Goal: Task Accomplishment & Management: Complete application form

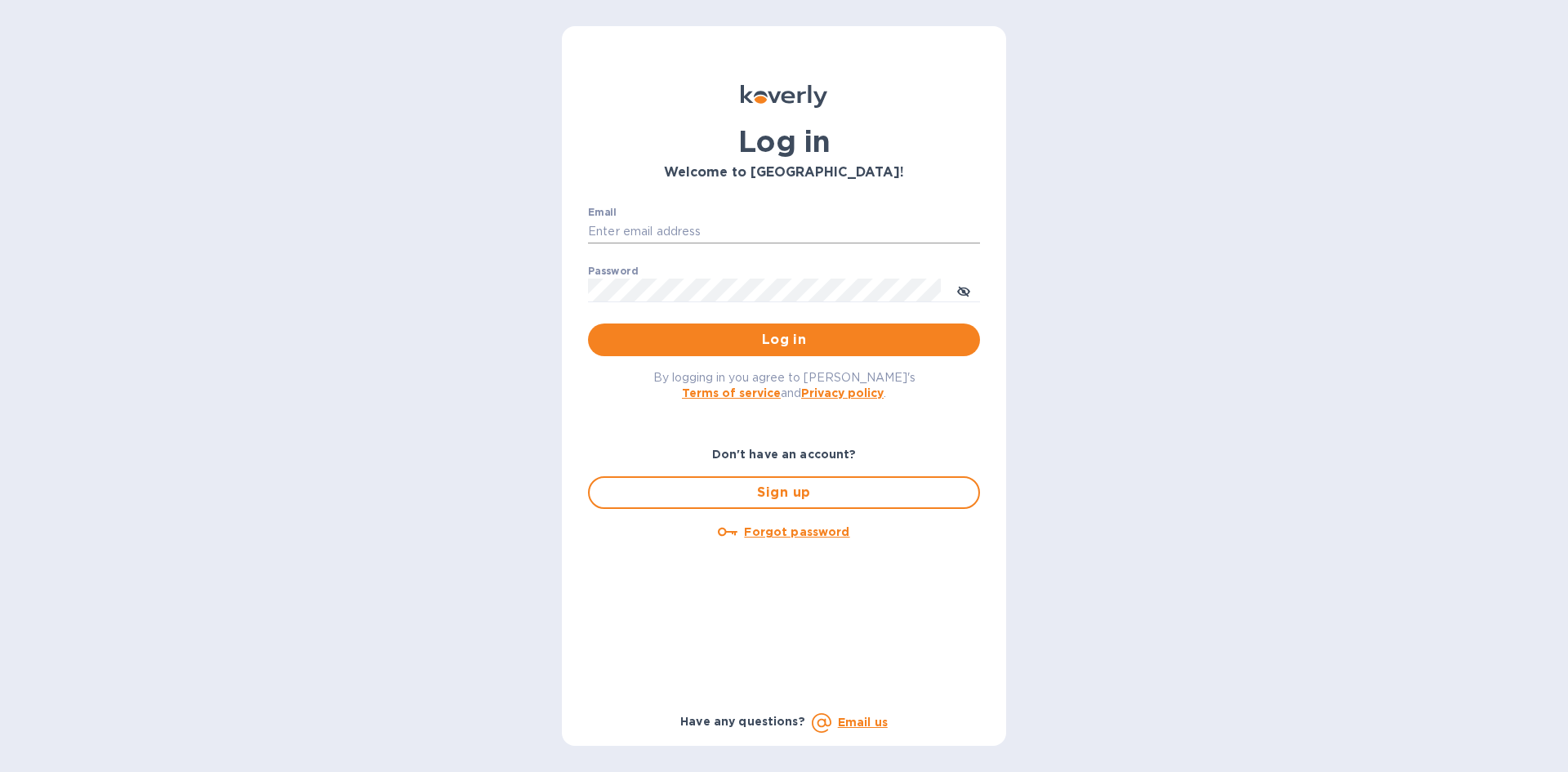
click at [631, 227] on input "Email" at bounding box center [784, 231] width 392 height 24
type input "[EMAIL_ADDRESS][DOMAIN_NAME]"
click at [662, 233] on input "Email" at bounding box center [784, 231] width 392 height 24
click at [765, 473] on div "Sign up" at bounding box center [784, 491] width 406 height 45
click at [766, 494] on span "Sign up" at bounding box center [784, 492] width 363 height 19
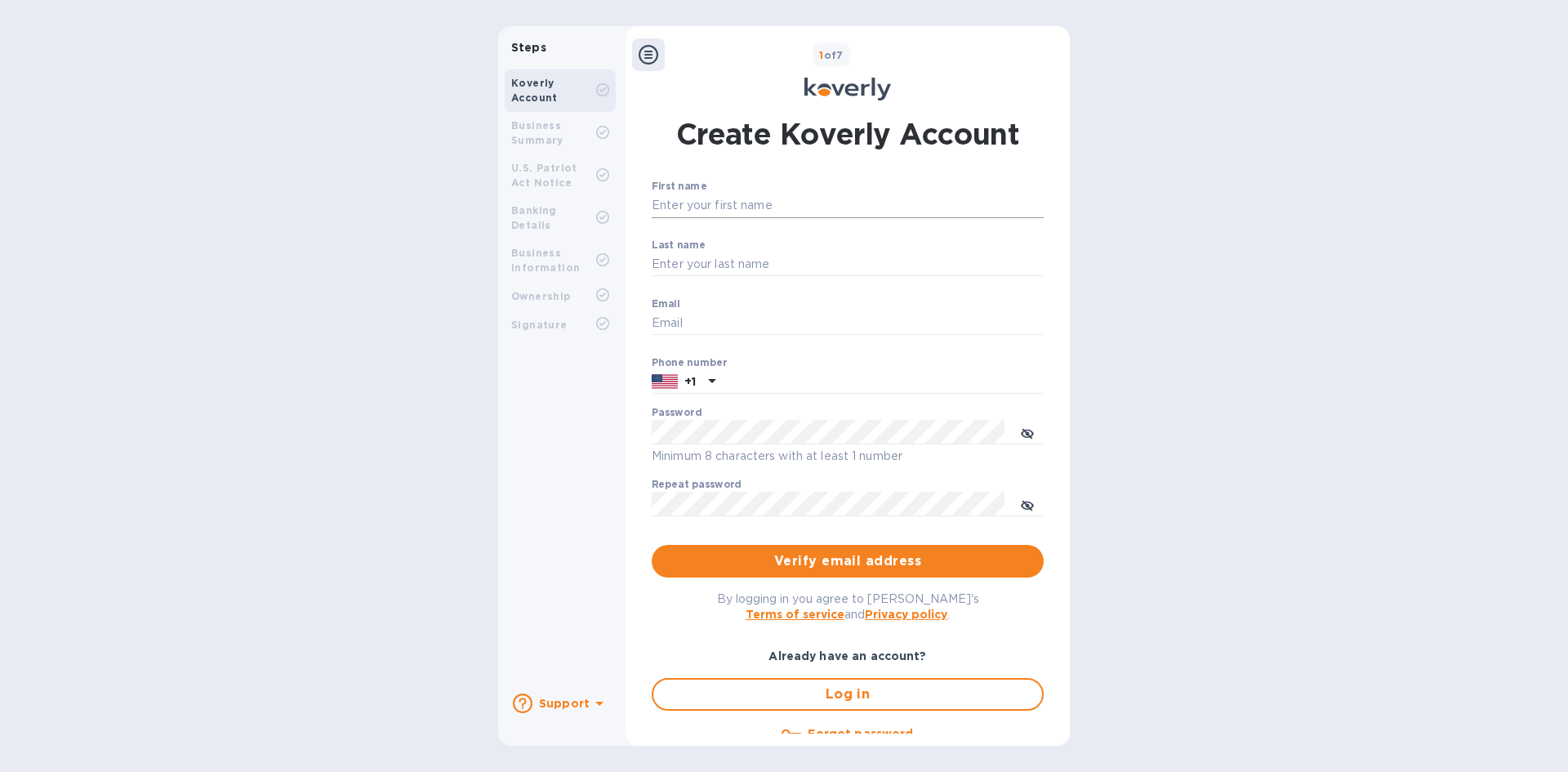
click at [704, 205] on input "First name" at bounding box center [847, 205] width 392 height 24
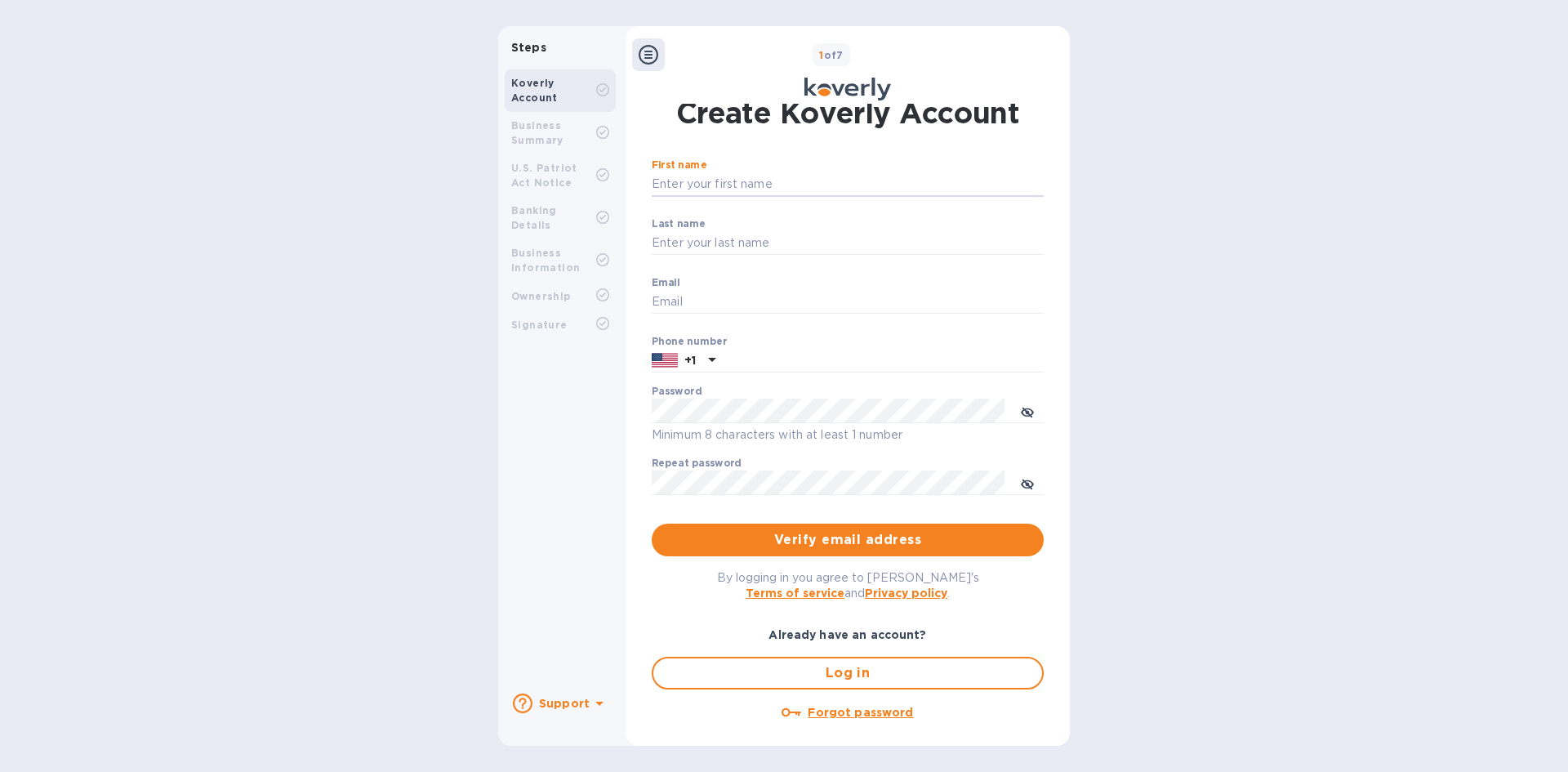
scroll to position [33, 0]
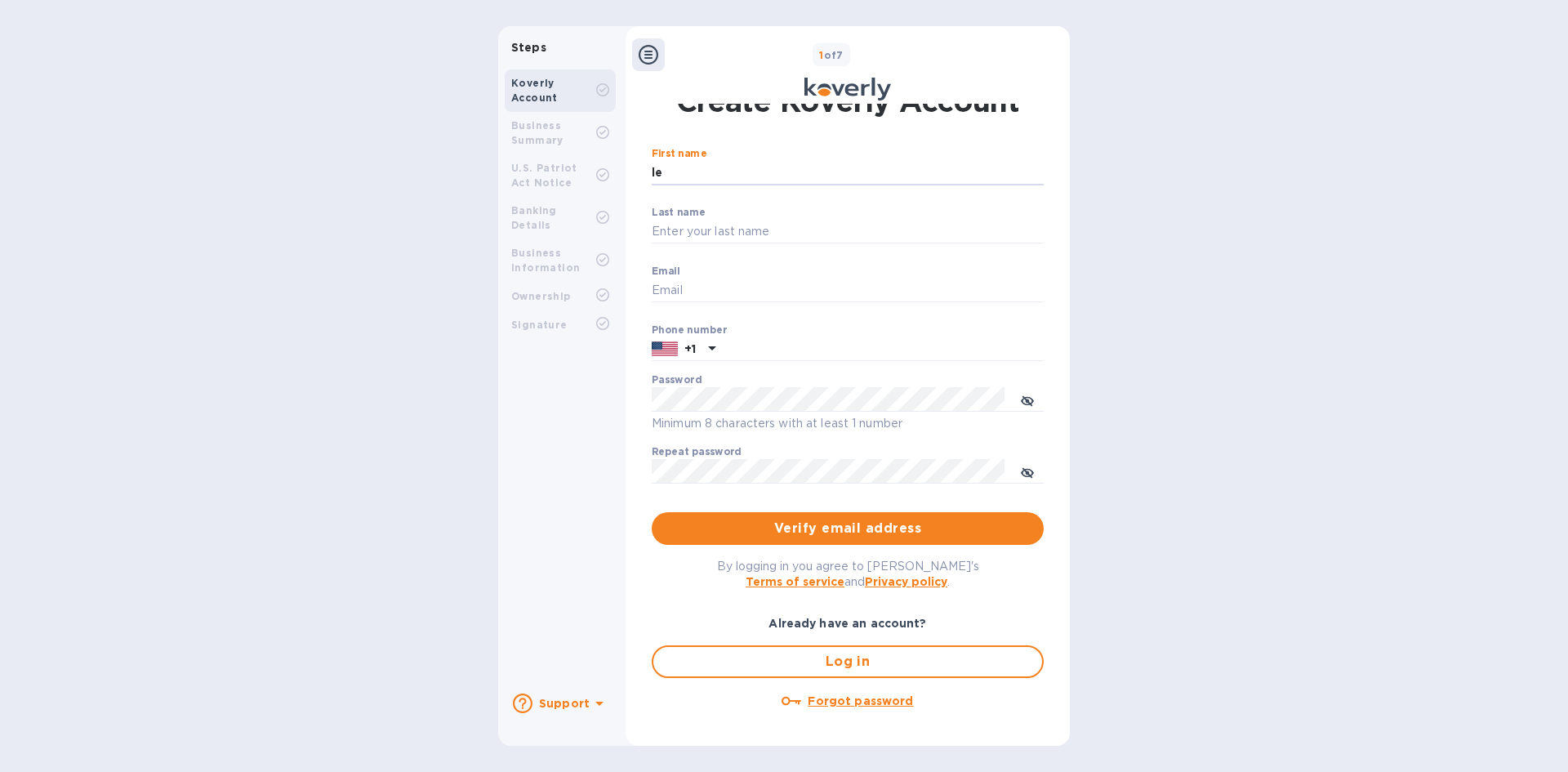
type input "l"
type input "LEHAO"
type input "TRAN"
type input "[EMAIL_ADDRESS][DOMAIN_NAME]"
click at [763, 353] on input "text" at bounding box center [883, 349] width 322 height 24
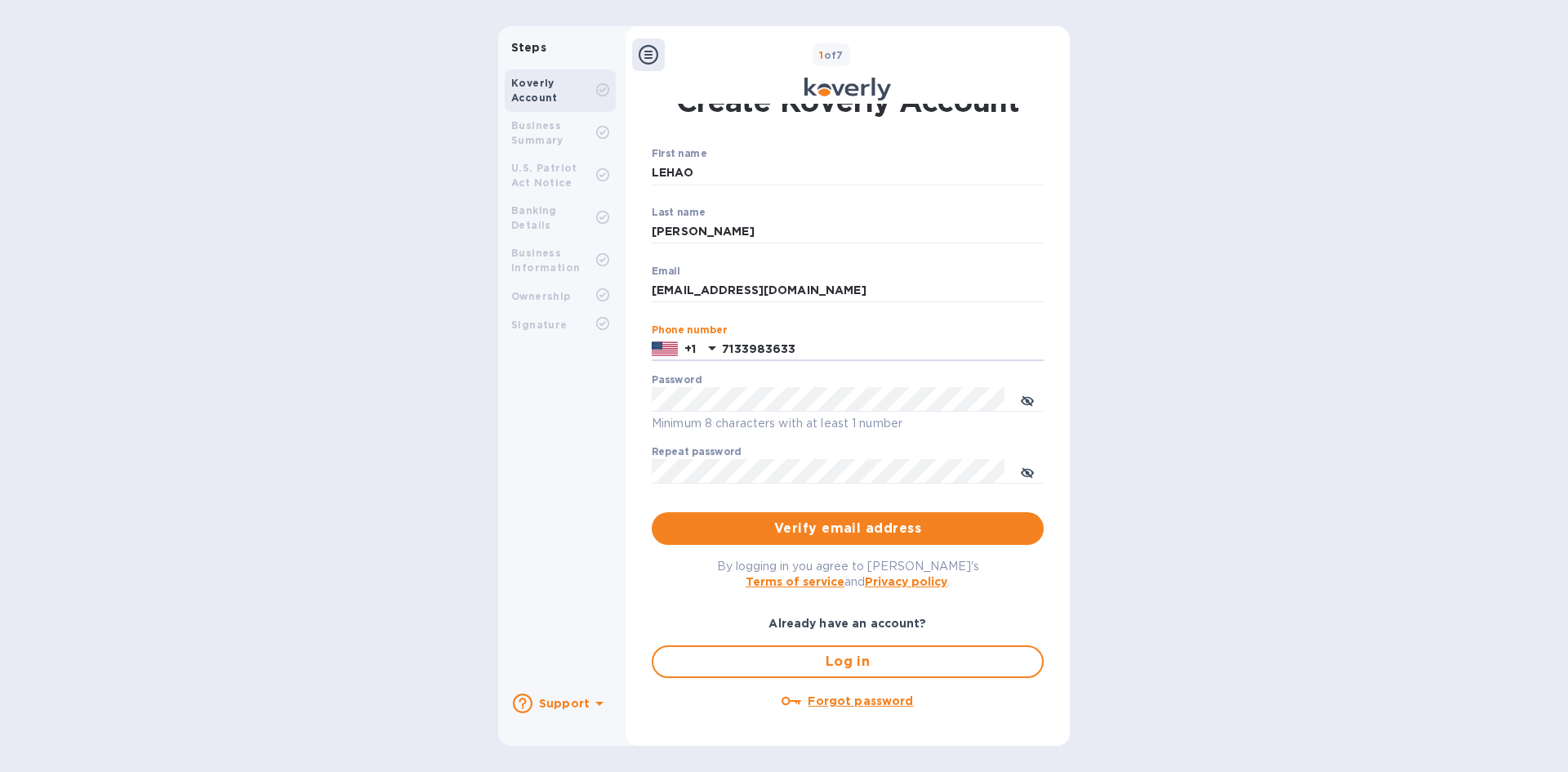
type input "7133983633"
click at [1027, 401] on icon "toggle password visibility" at bounding box center [1028, 401] width 14 height 14
click at [1021, 463] on span "toggle password visibility" at bounding box center [1028, 470] width 14 height 23
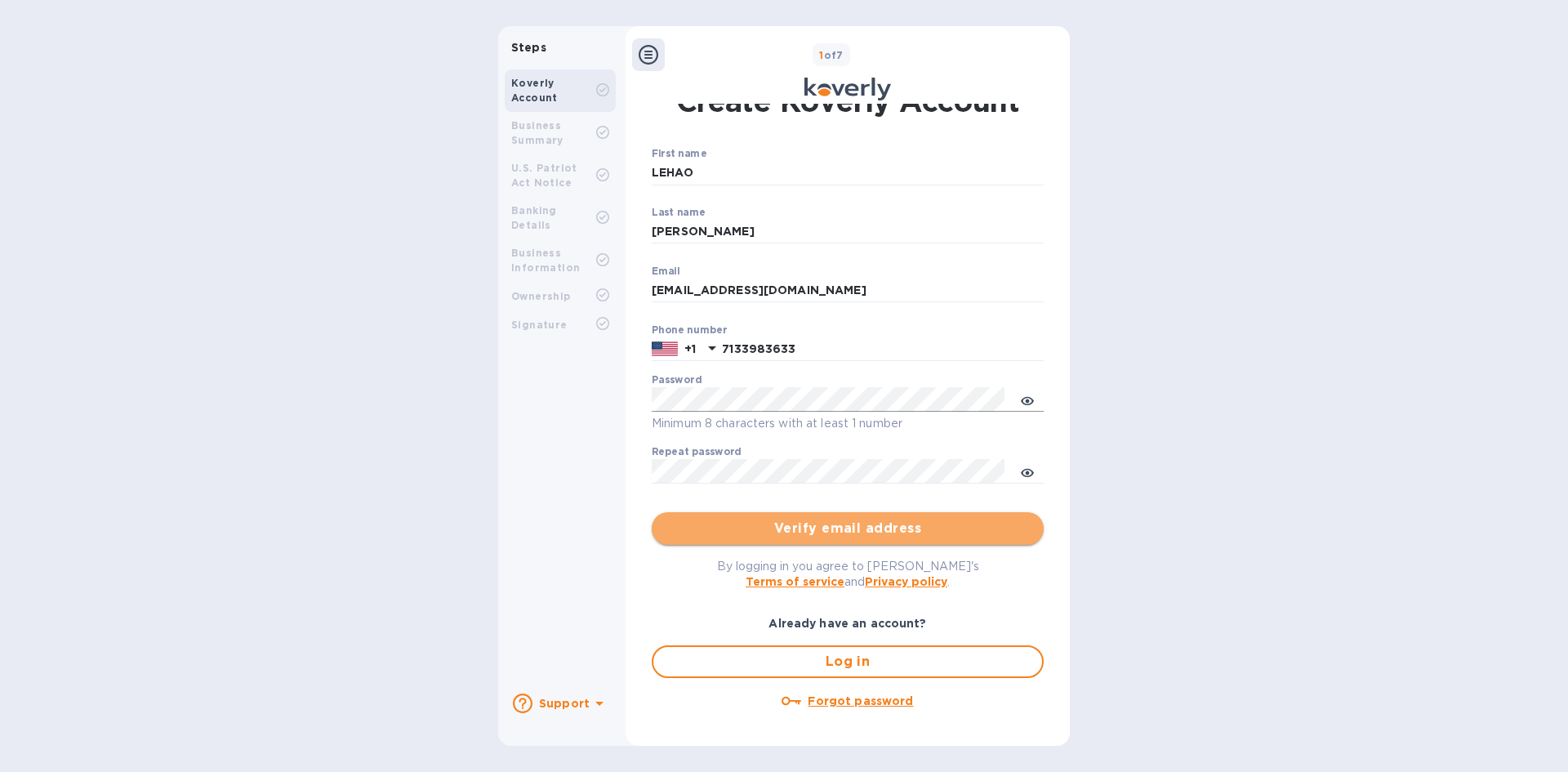
click at [848, 525] on span "Verify email address" at bounding box center [848, 528] width 366 height 19
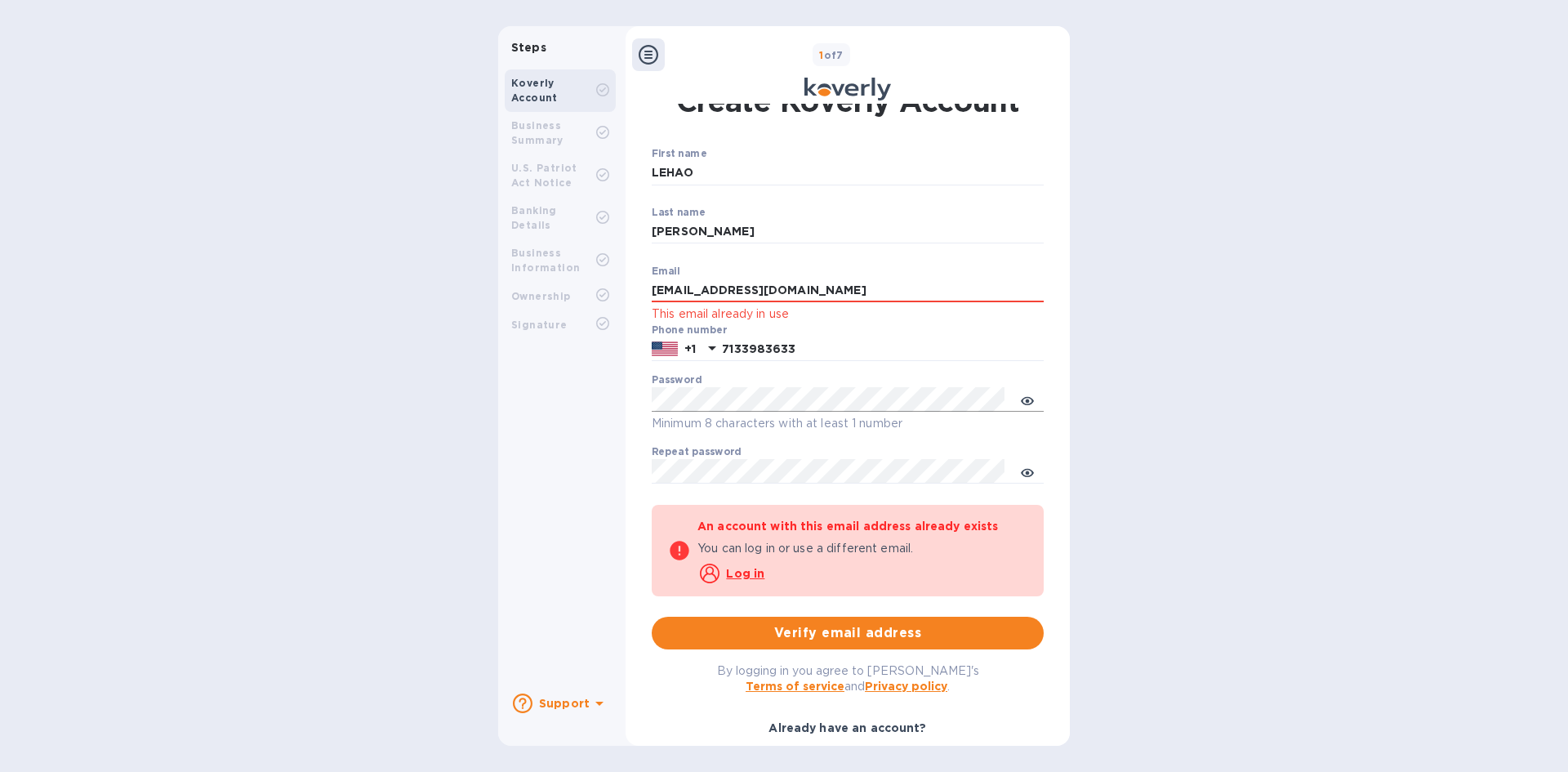
click at [841, 727] on b "Already have an account?" at bounding box center [847, 727] width 158 height 14
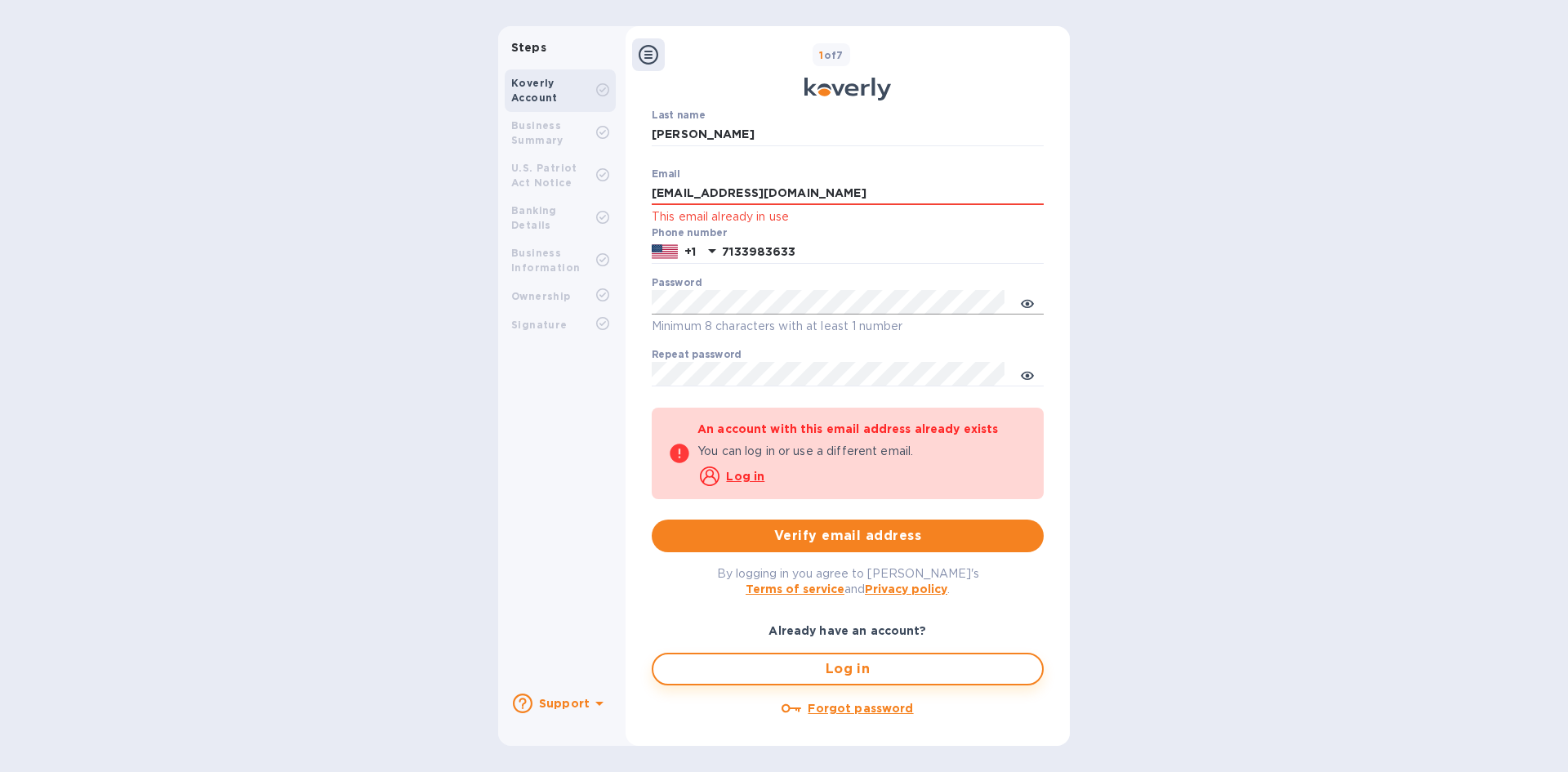
scroll to position [137, 0]
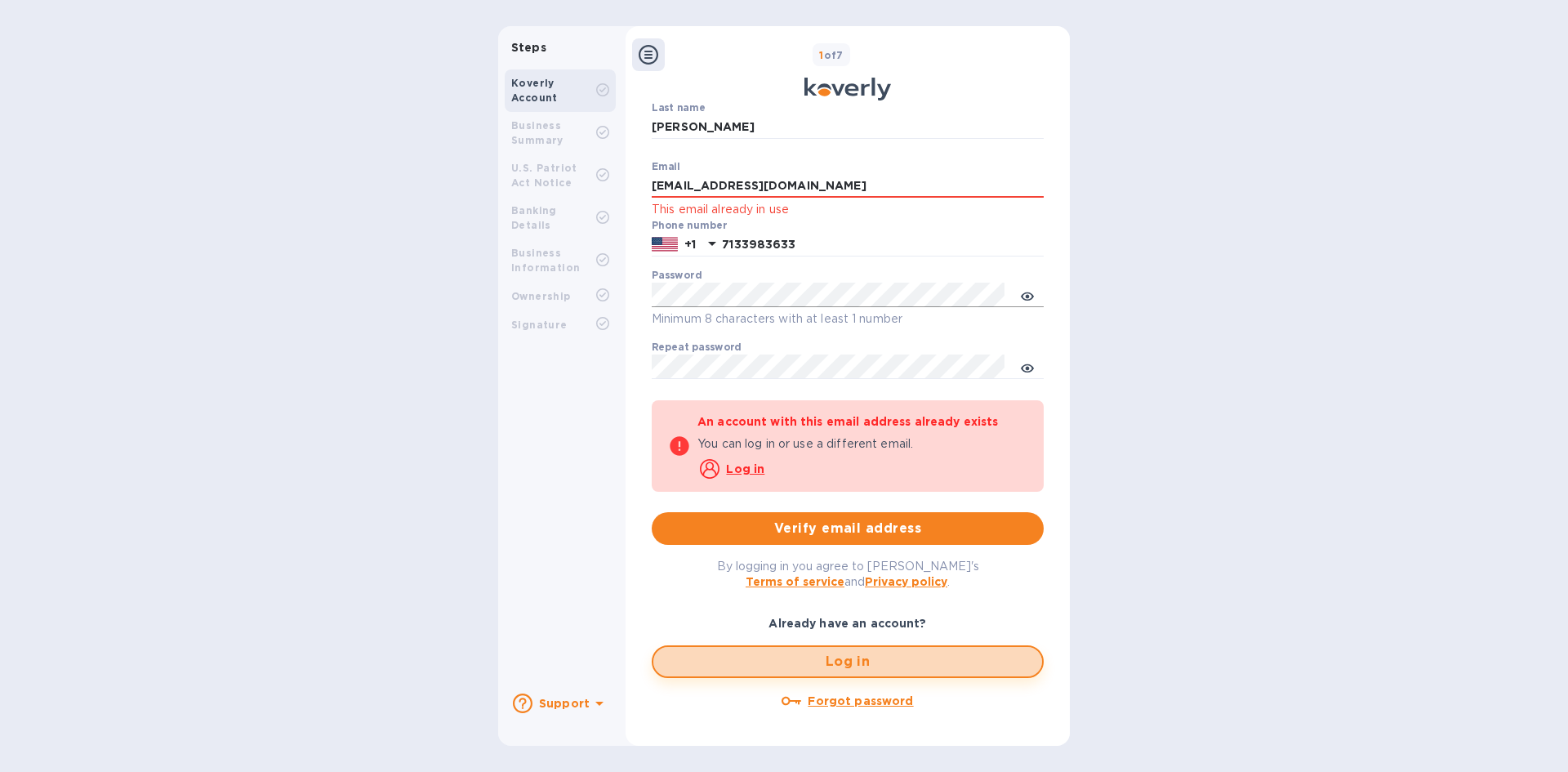
click at [853, 668] on span "Log in" at bounding box center [848, 661] width 363 height 19
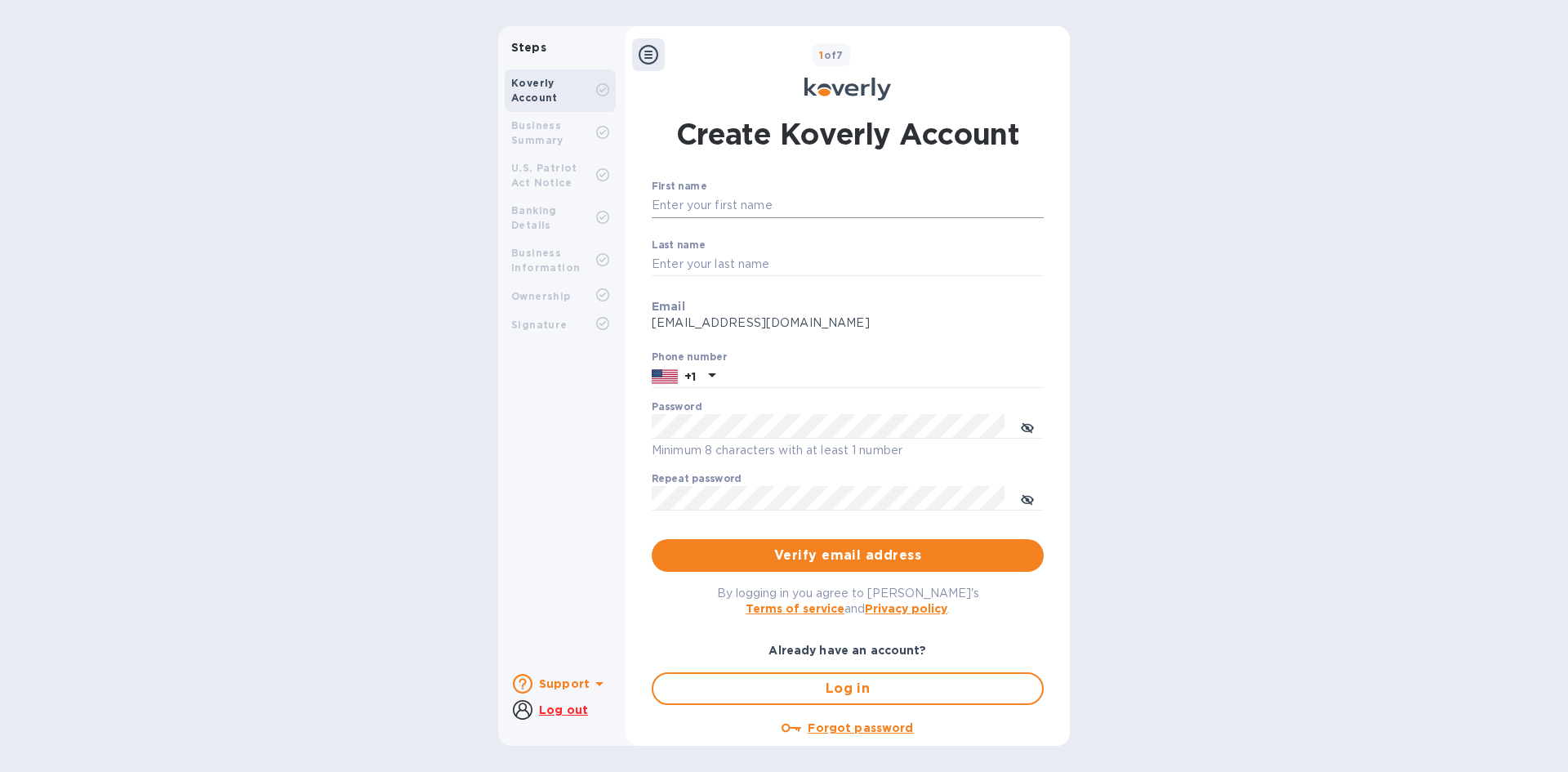
click at [728, 197] on input "First name" at bounding box center [847, 205] width 392 height 24
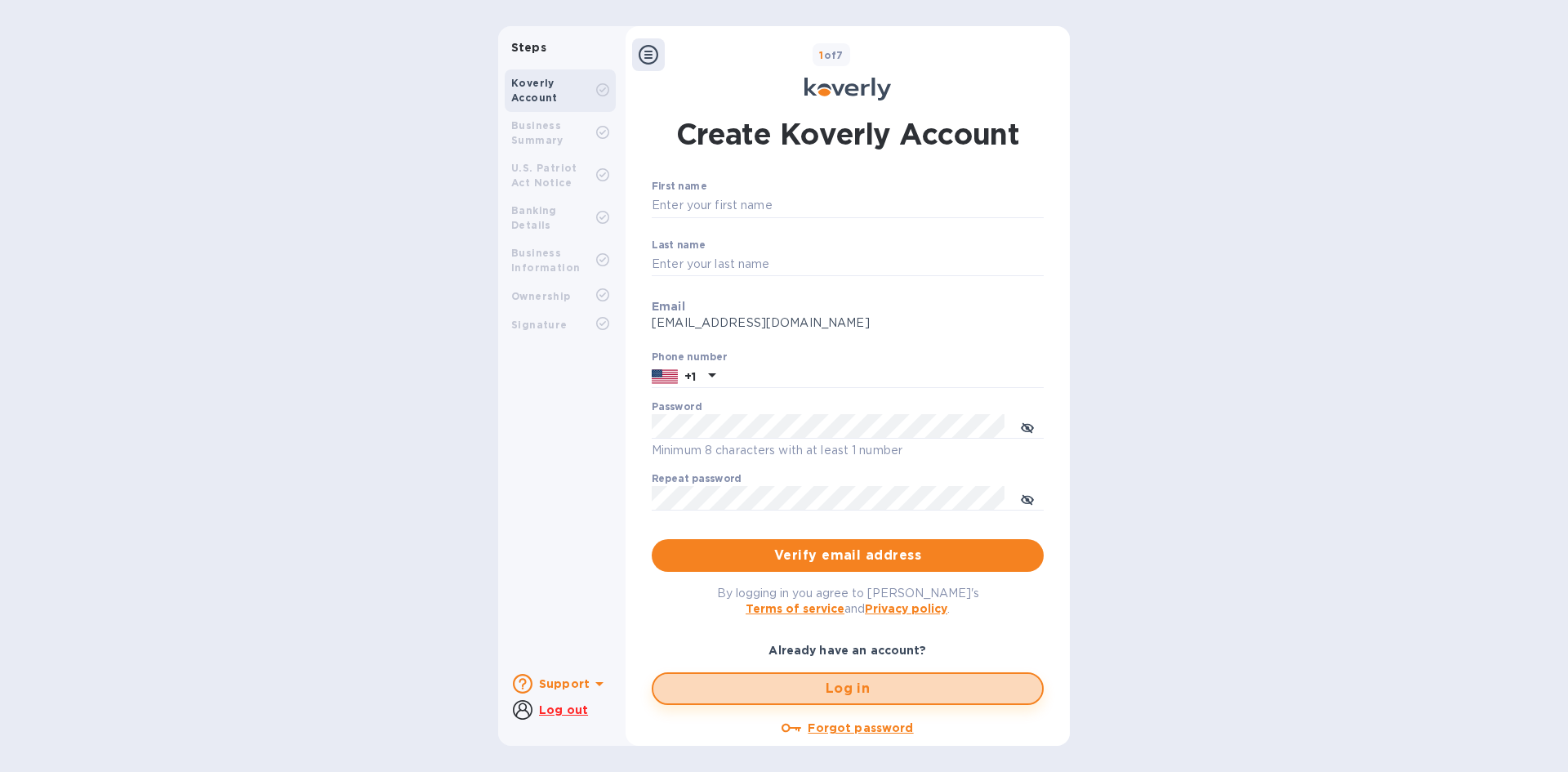
click at [822, 683] on span "Log in" at bounding box center [848, 688] width 363 height 19
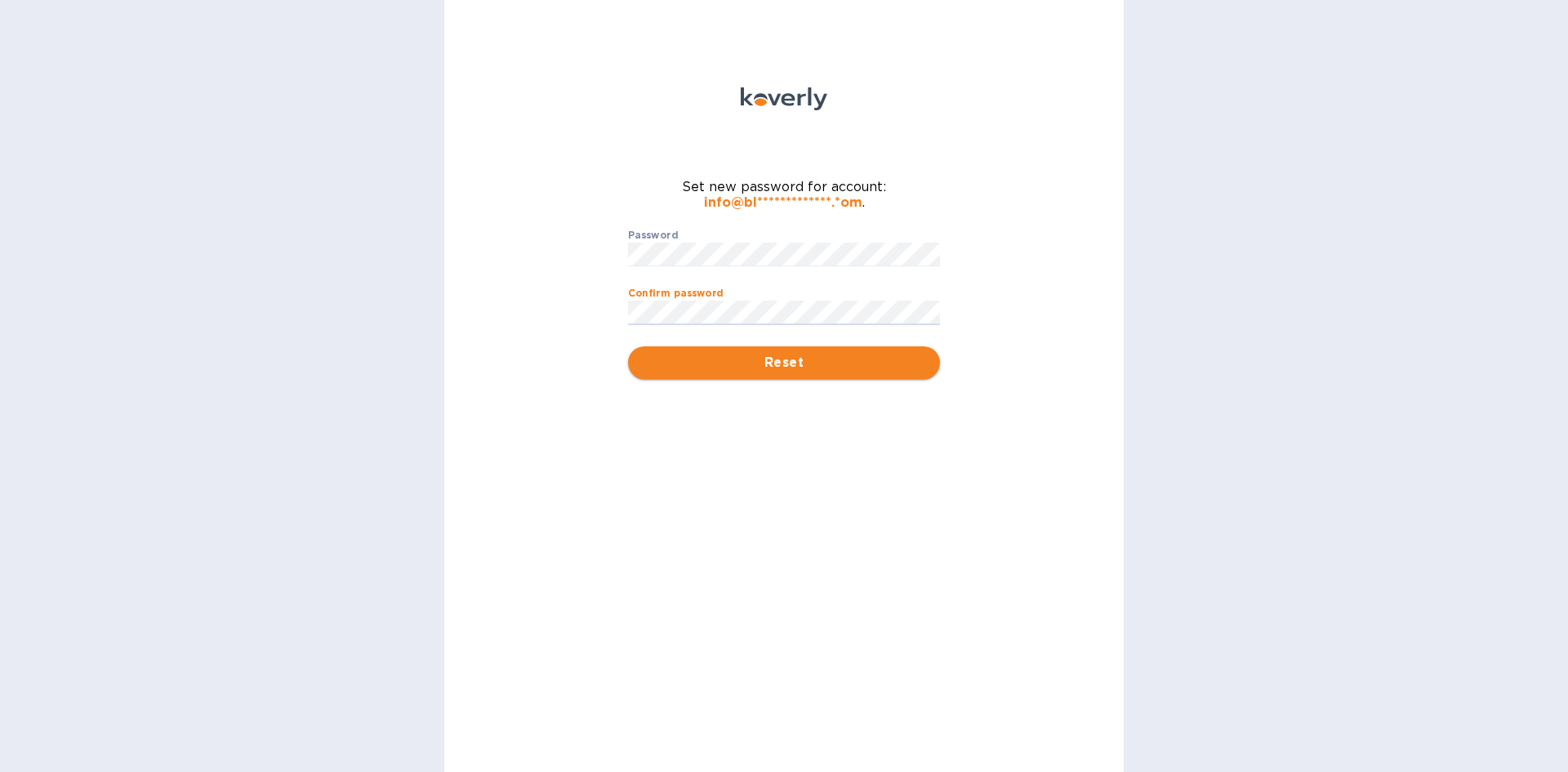
click at [782, 363] on span "Reset" at bounding box center [783, 363] width 286 height 19
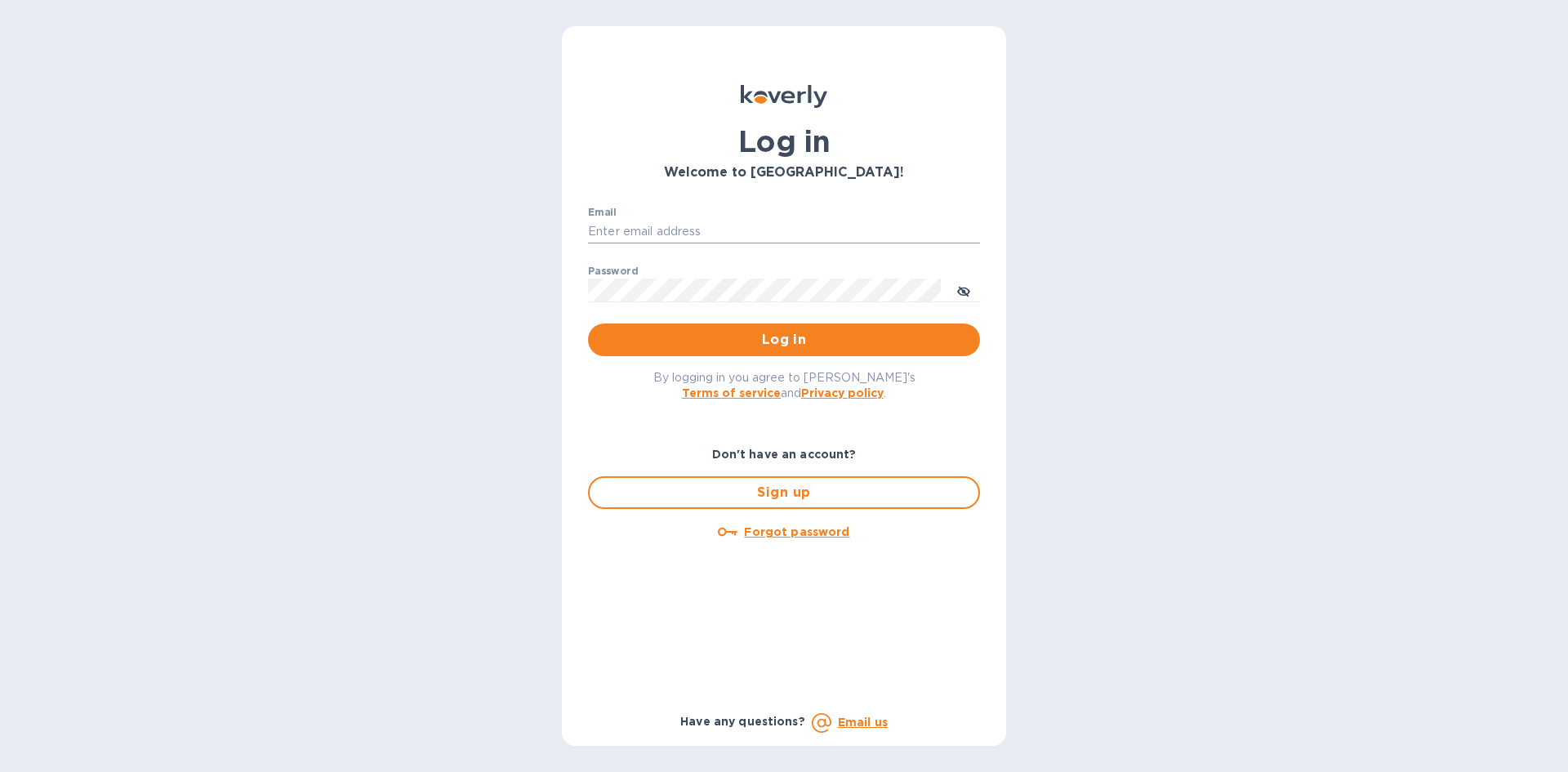
click at [633, 232] on input "Email" at bounding box center [784, 231] width 392 height 24
type input "[EMAIL_ADDRESS][DOMAIN_NAME]"
click at [956, 289] on button "toggle password visibility" at bounding box center [964, 290] width 33 height 33
click at [783, 327] on button "Log in" at bounding box center [784, 340] width 392 height 33
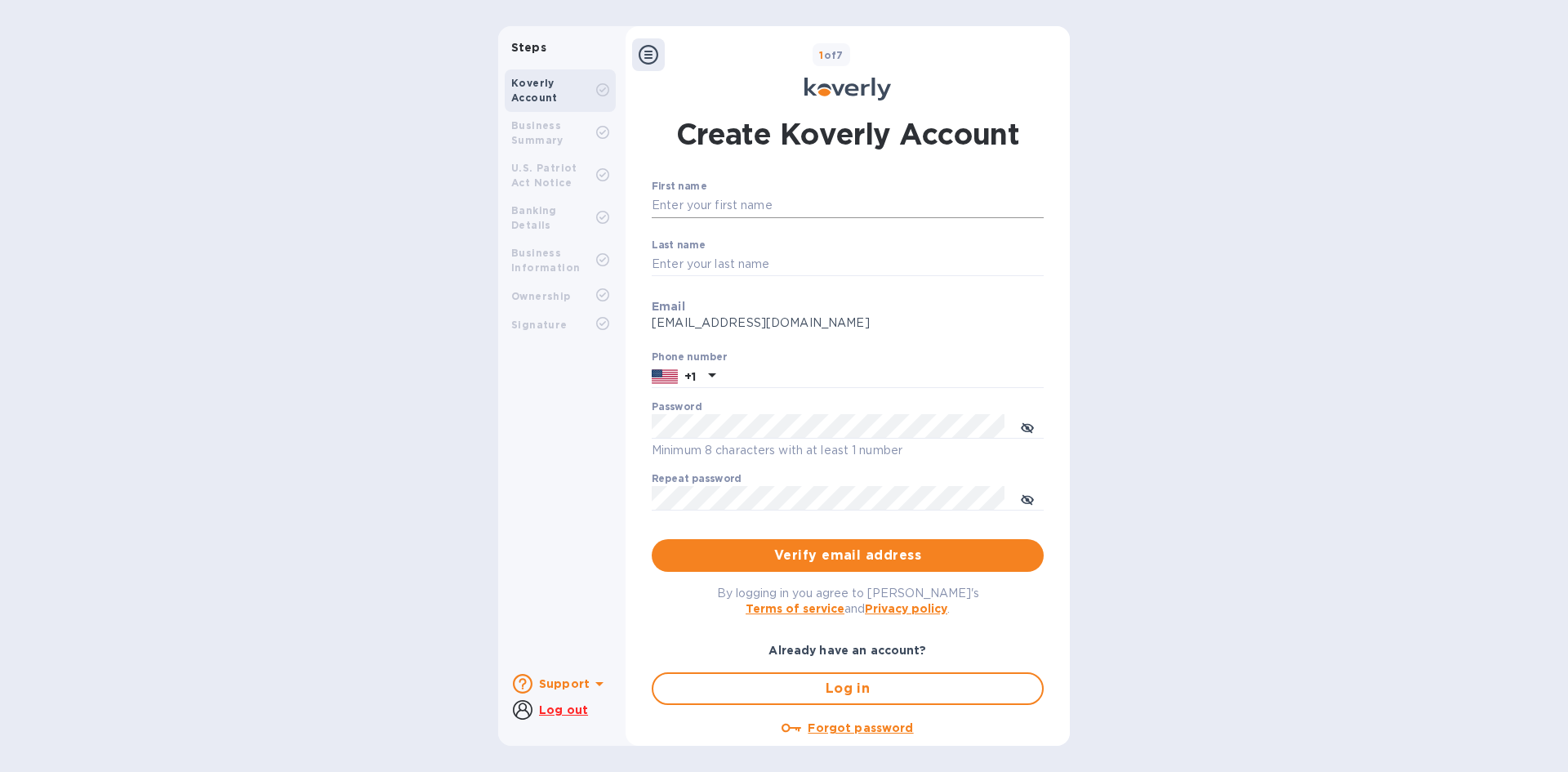
click at [710, 204] on input "First name" at bounding box center [847, 205] width 392 height 24
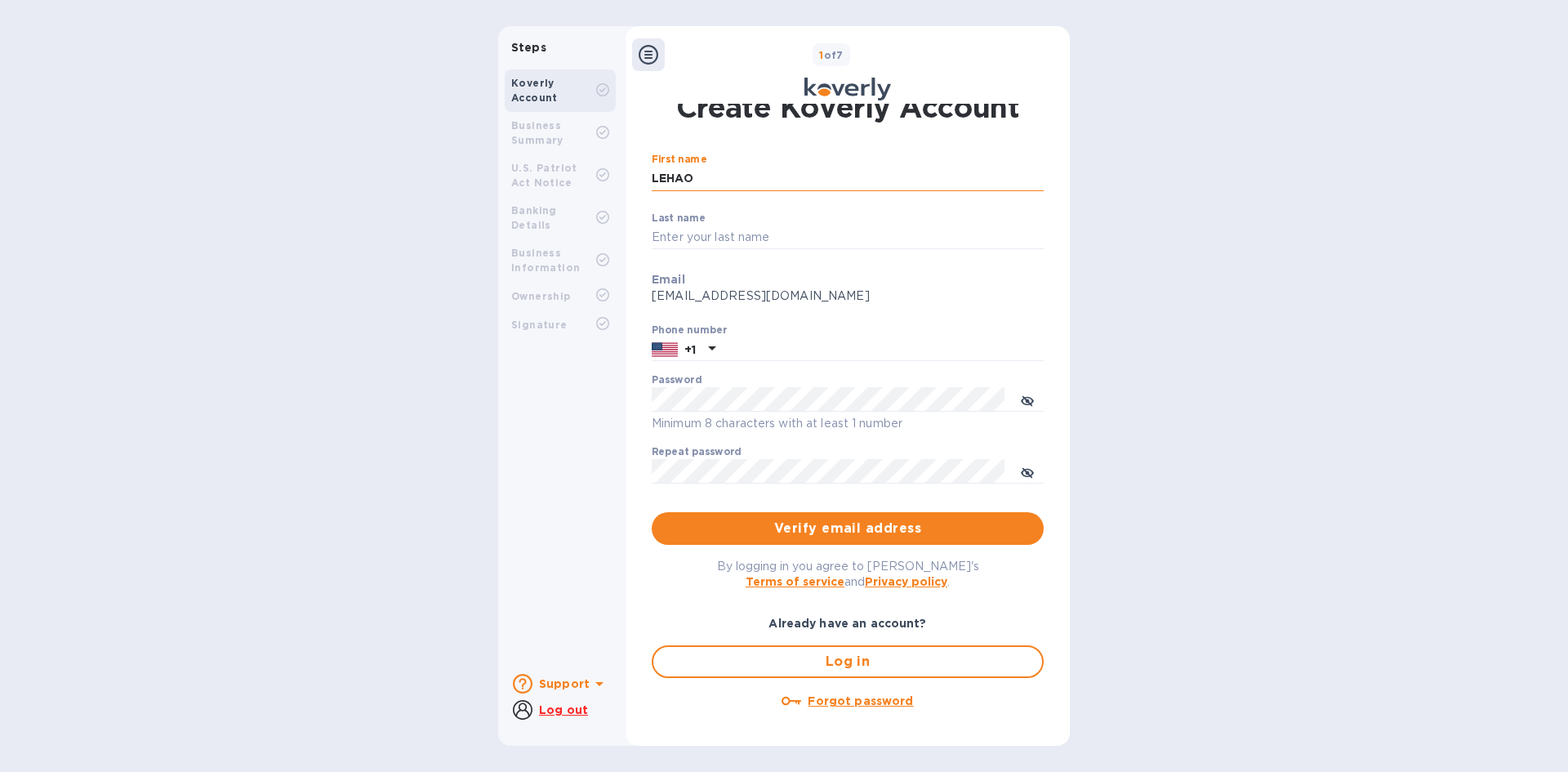
type input "LEHAO"
type input "TRAN"
click at [740, 352] on input "text" at bounding box center [883, 349] width 322 height 24
type input "7133983633"
click at [1026, 401] on icon "toggle password visibility" at bounding box center [1028, 401] width 14 height 14
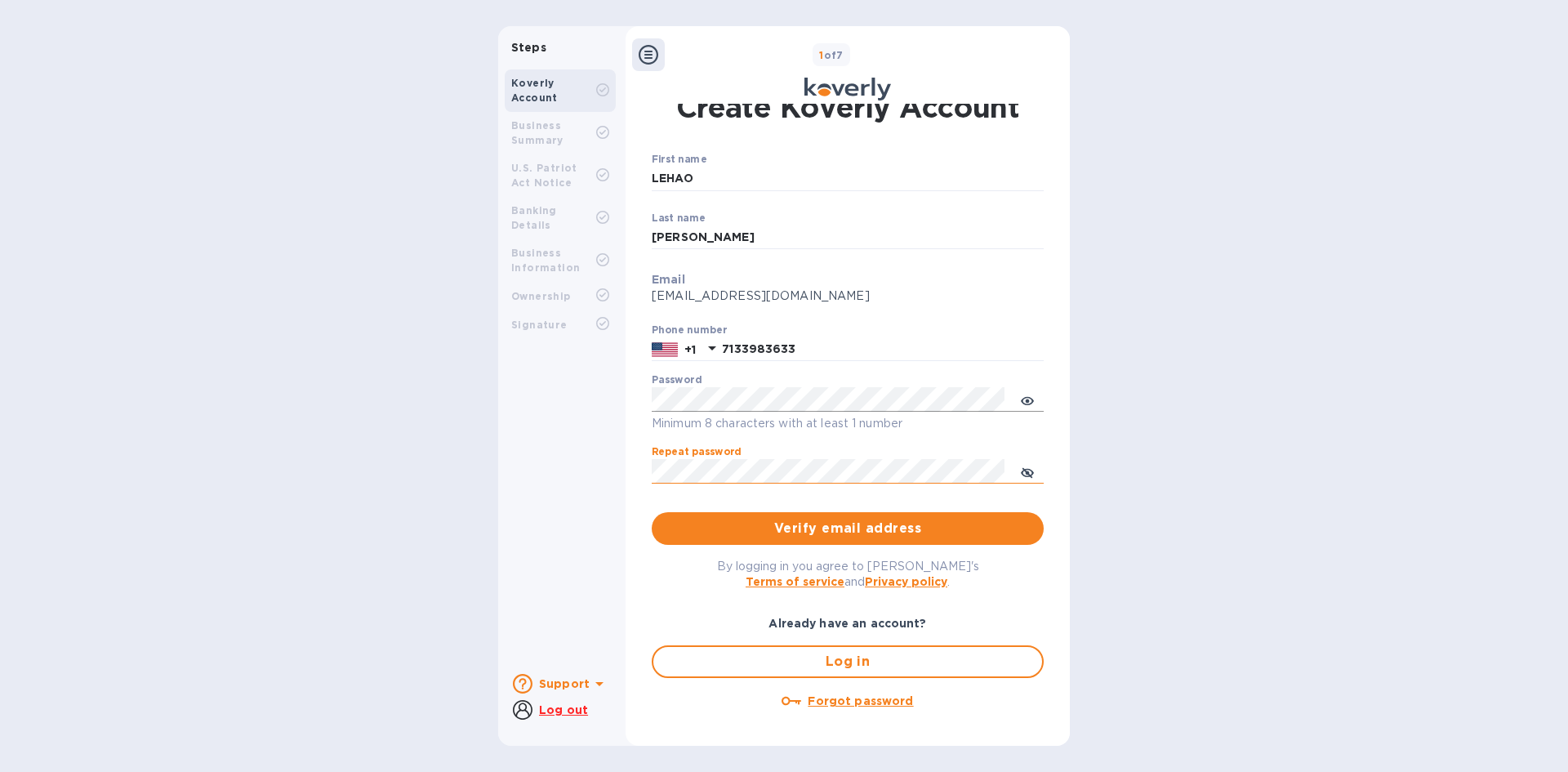
click at [1021, 467] on icon "toggle password visibility" at bounding box center [1028, 473] width 14 height 14
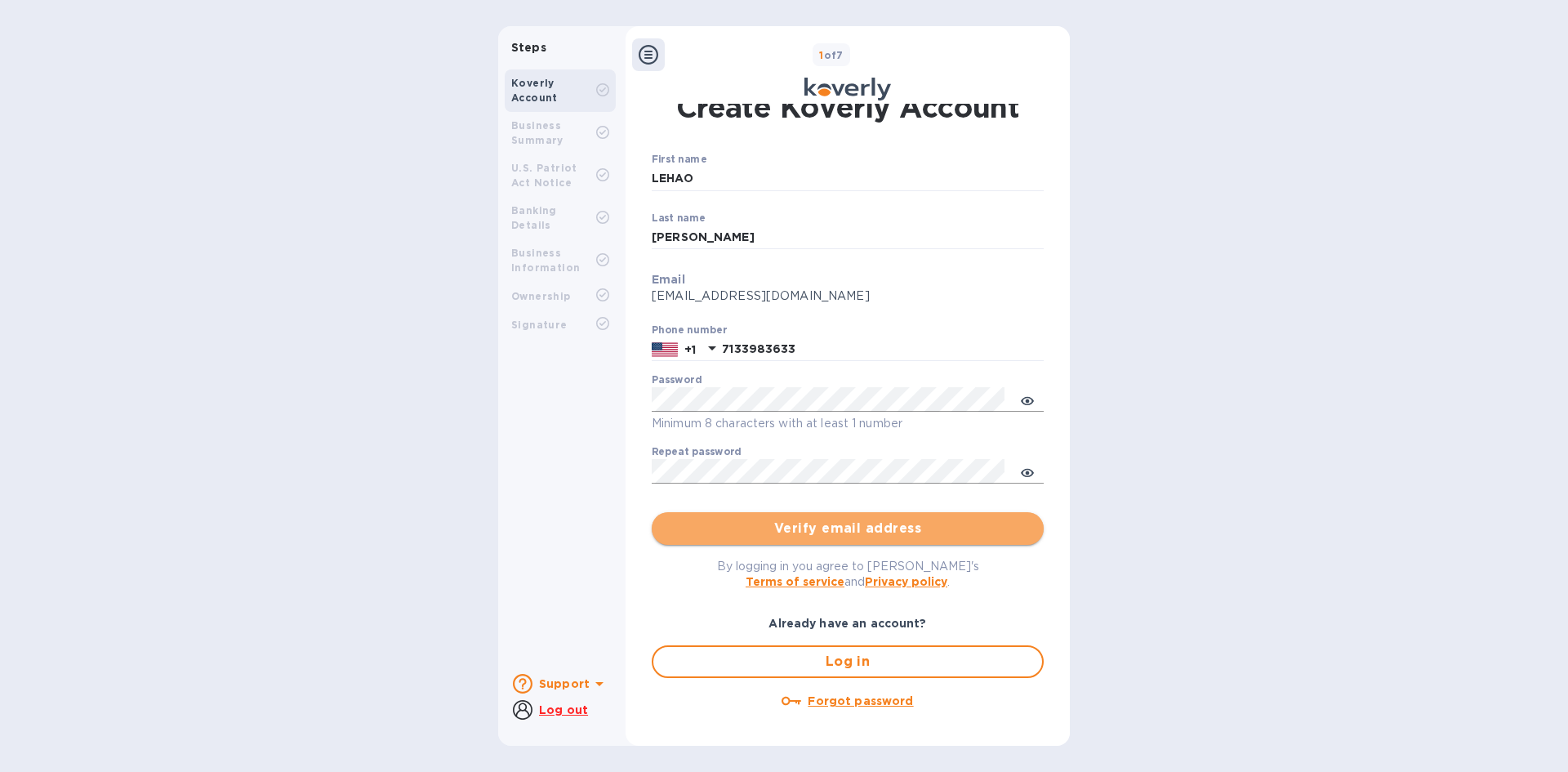
click at [838, 530] on span "Verify email address" at bounding box center [848, 528] width 366 height 19
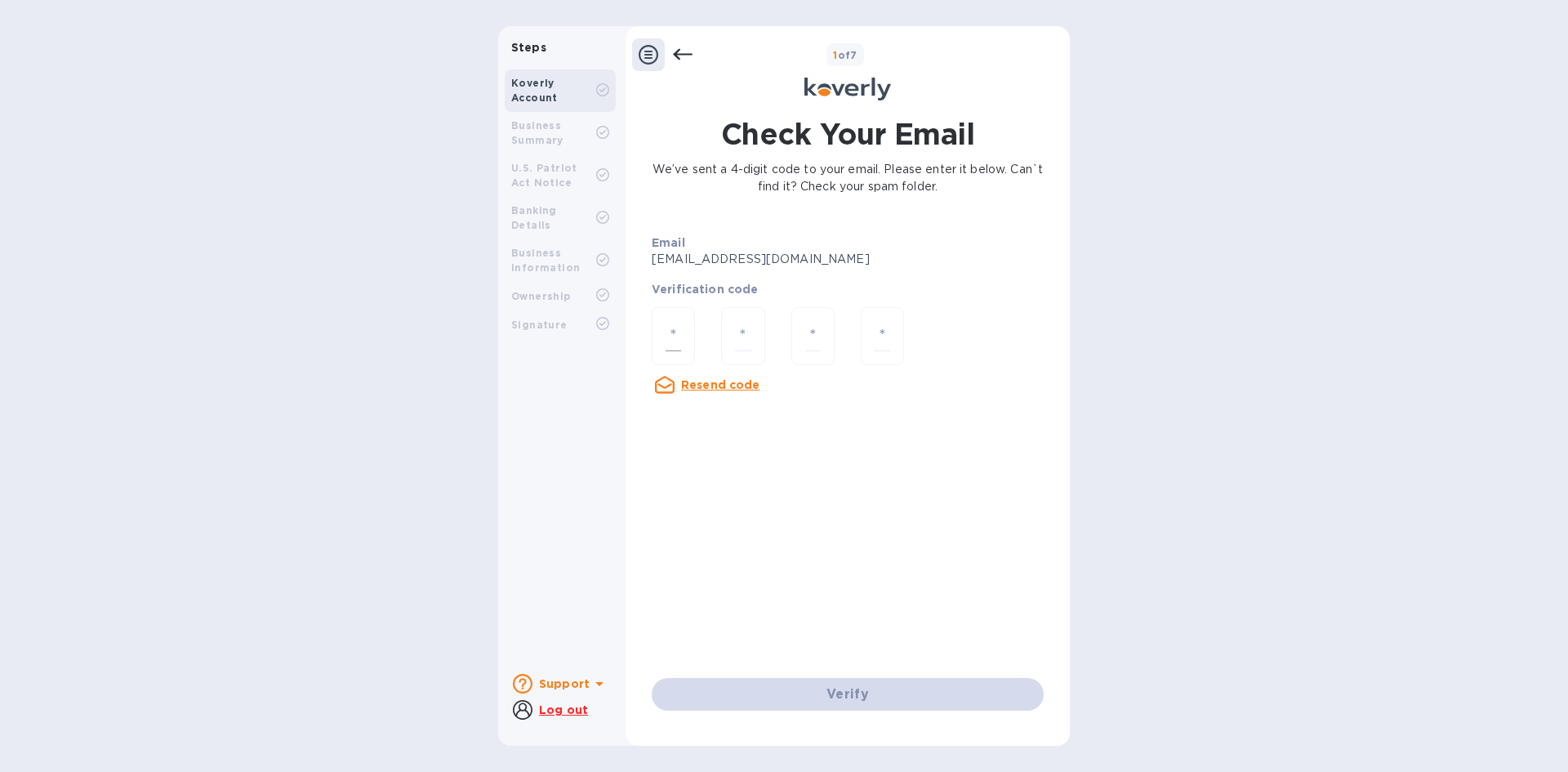
click at [671, 325] on input "number" at bounding box center [674, 336] width 15 height 30
type input "5"
type input "0"
type input "6"
type input "8"
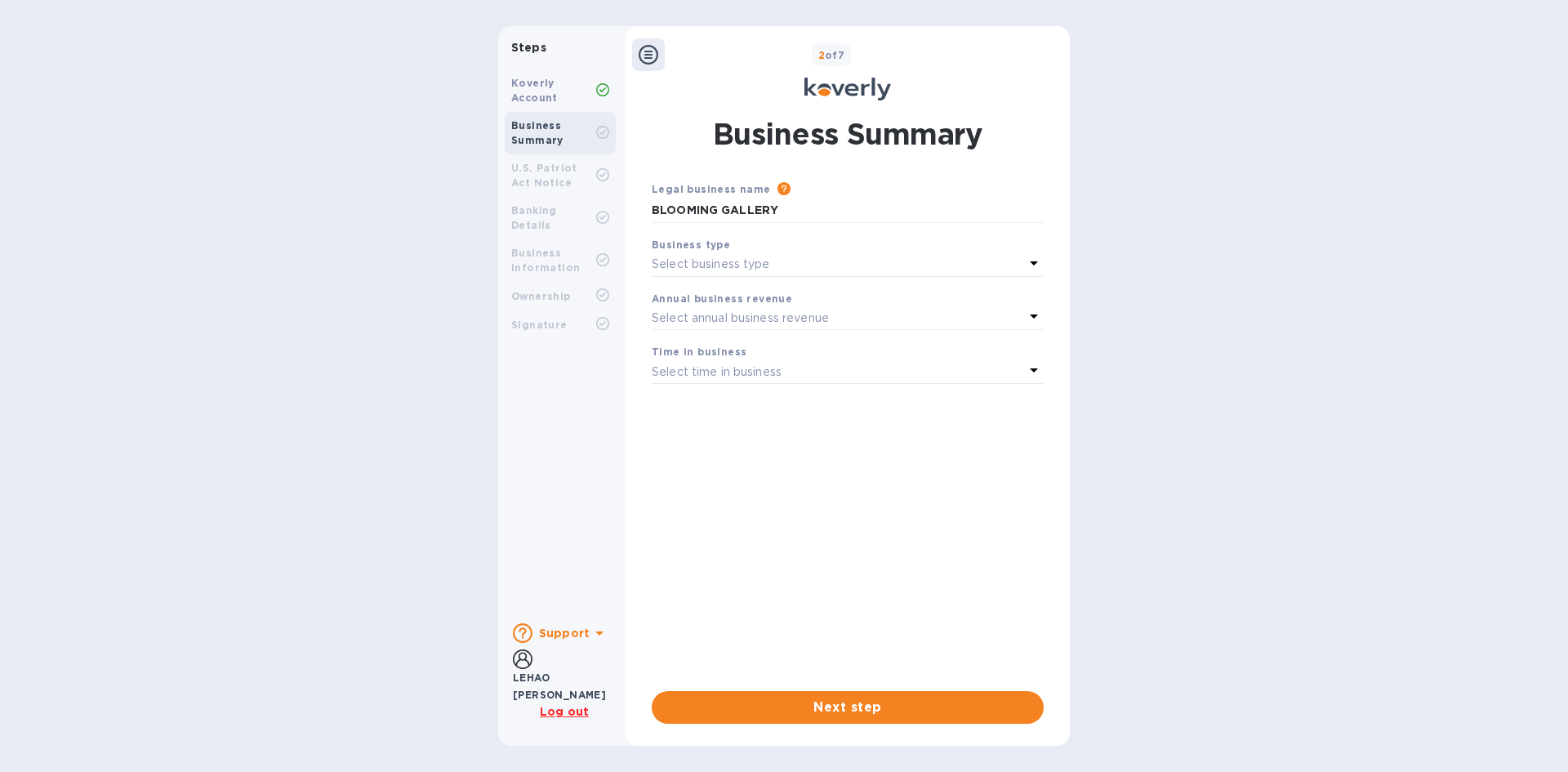
click at [690, 261] on p "Select business type" at bounding box center [710, 264] width 118 height 17
click at [723, 388] on p "S Corporations" at bounding box center [841, 393] width 353 height 17
click at [801, 316] on p "Select annual business revenue" at bounding box center [739, 318] width 177 height 17
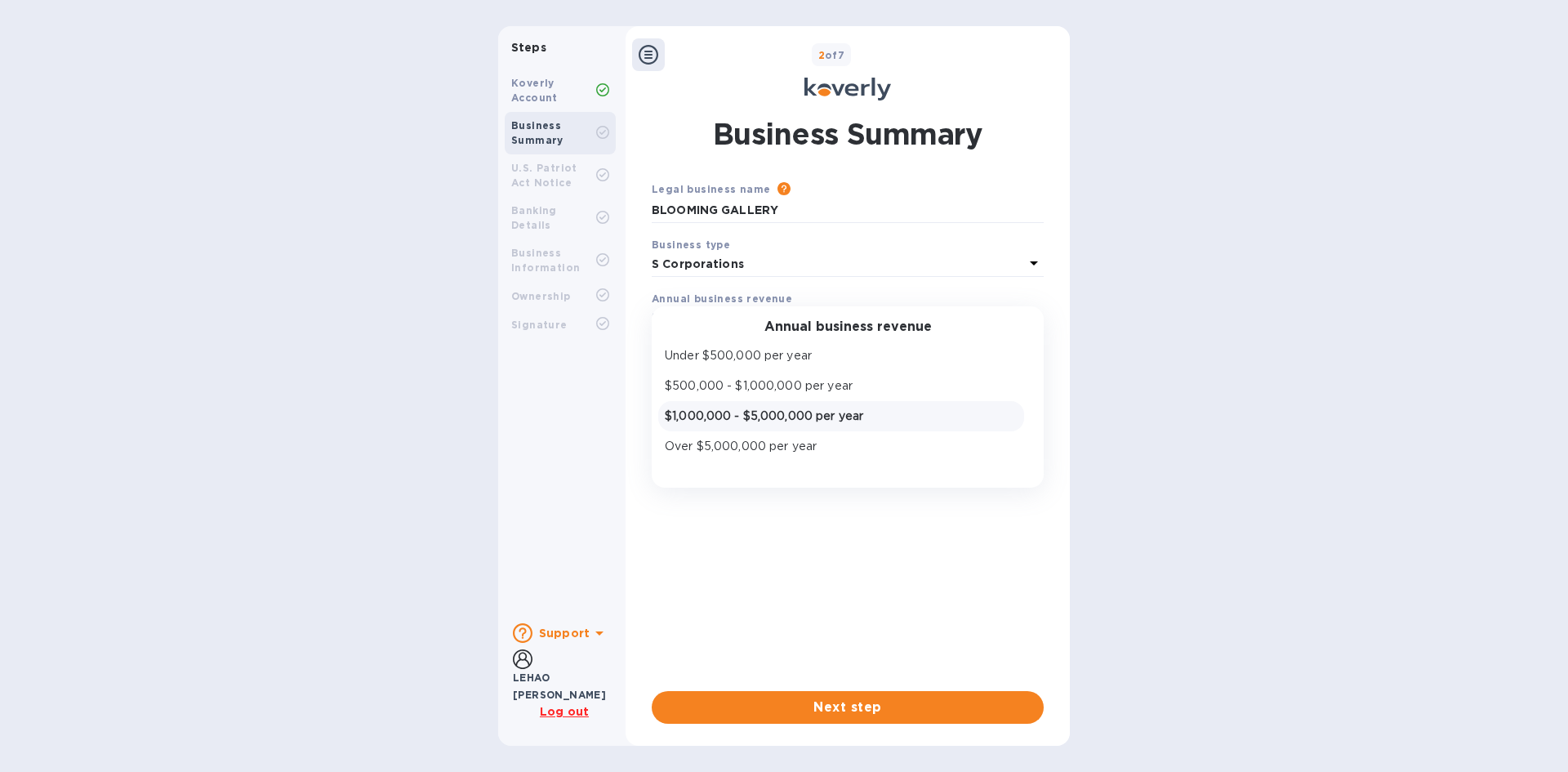
click at [824, 425] on p "$1,000,000 - $5,000,000 per year" at bounding box center [841, 416] width 353 height 17
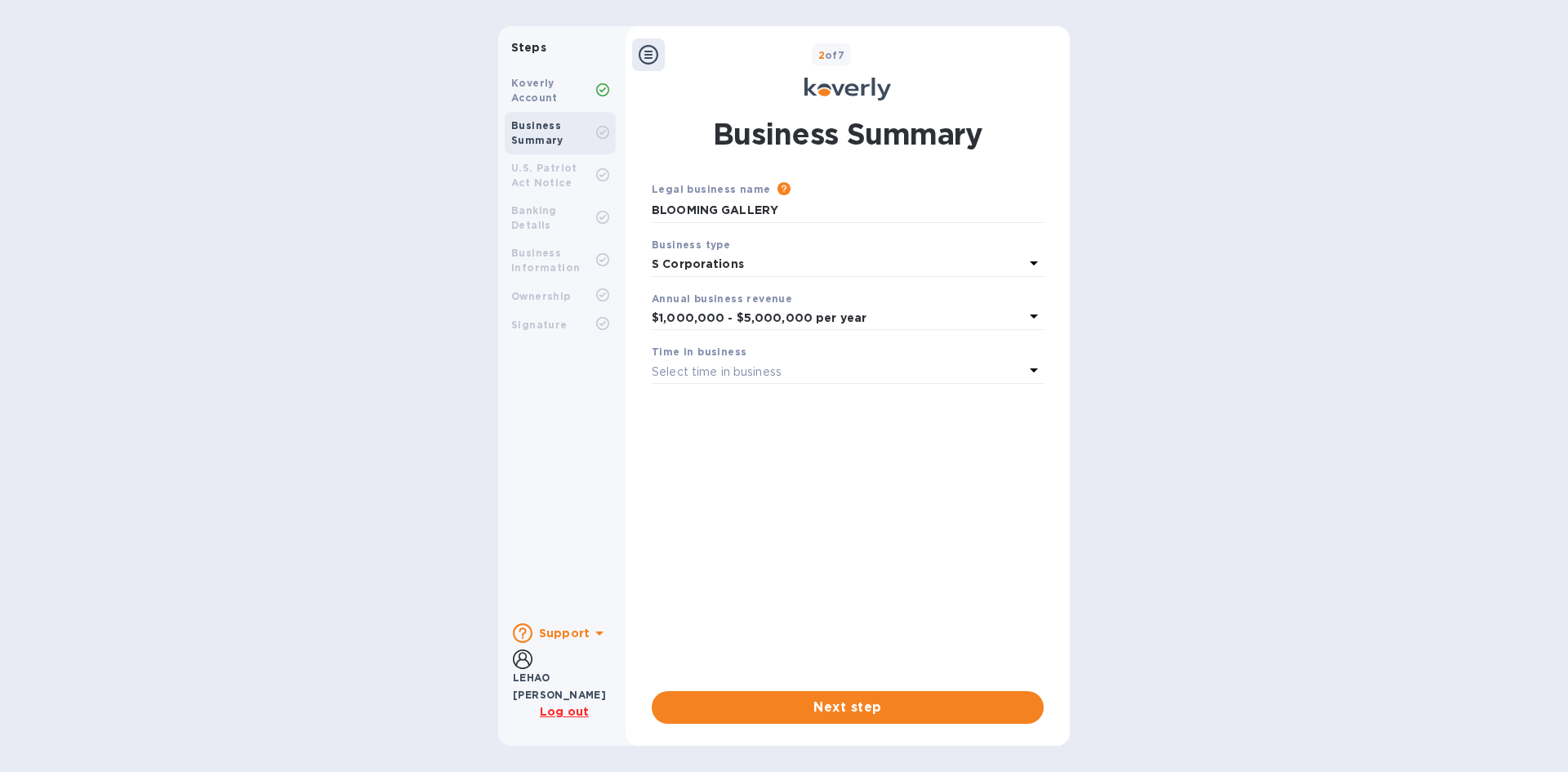
click at [767, 373] on p "Select time in business" at bounding box center [716, 372] width 130 height 17
click at [730, 499] on p "More than 5 years" at bounding box center [841, 500] width 353 height 17
click at [816, 701] on span "Next step" at bounding box center [848, 707] width 366 height 19
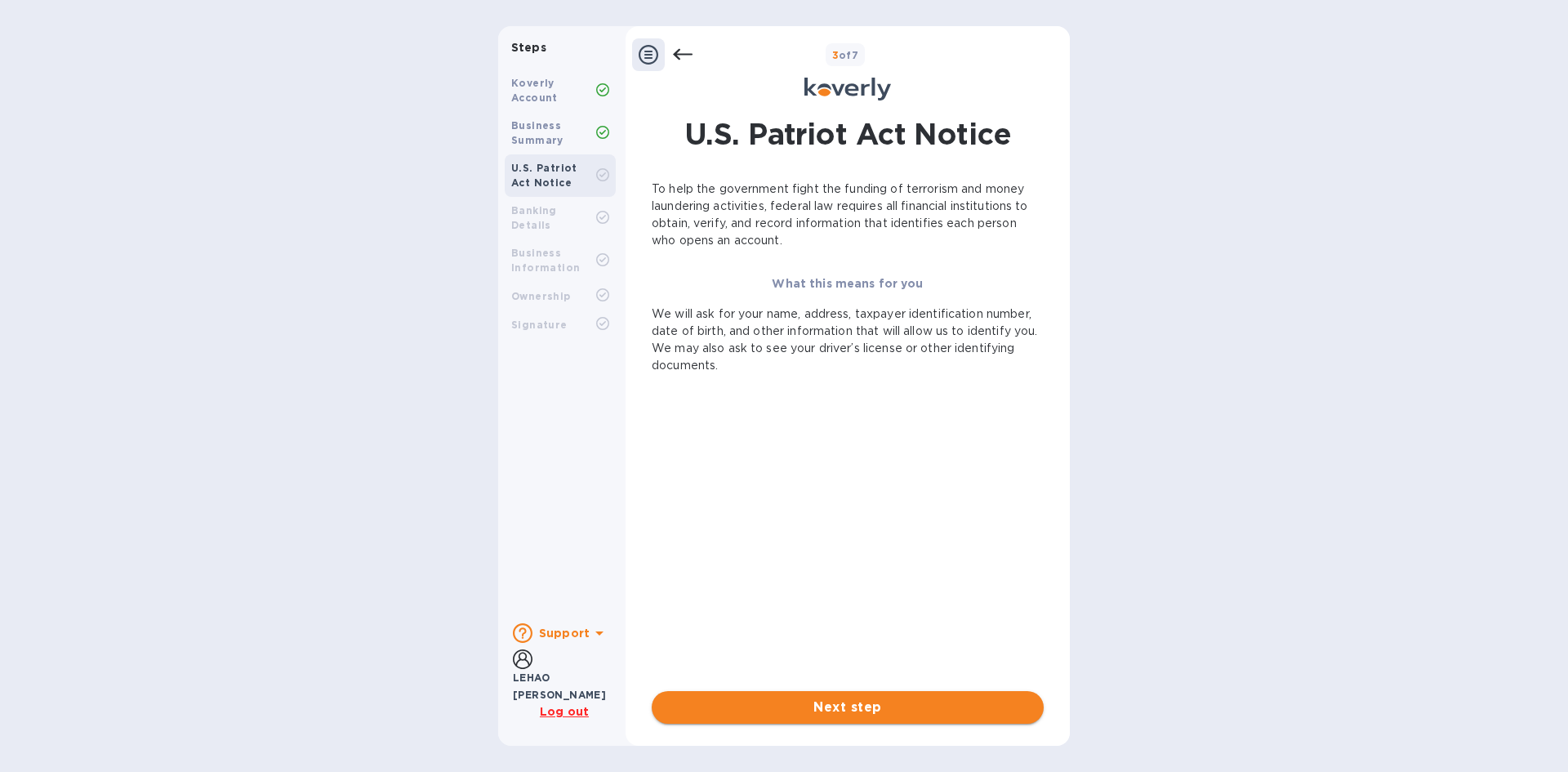
click at [845, 707] on span "Next step" at bounding box center [848, 707] width 366 height 19
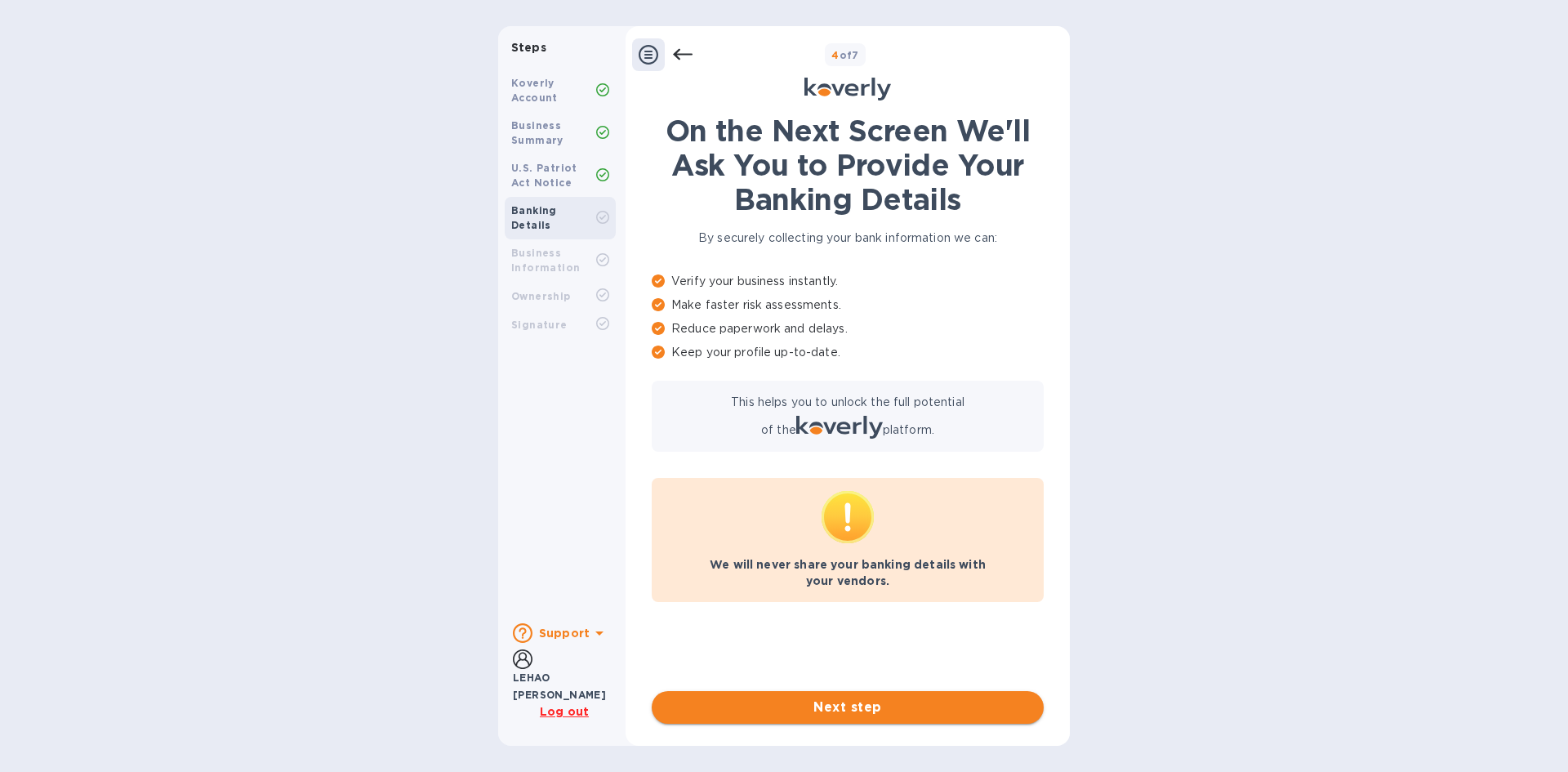
click at [860, 706] on span "Next step" at bounding box center [848, 707] width 366 height 19
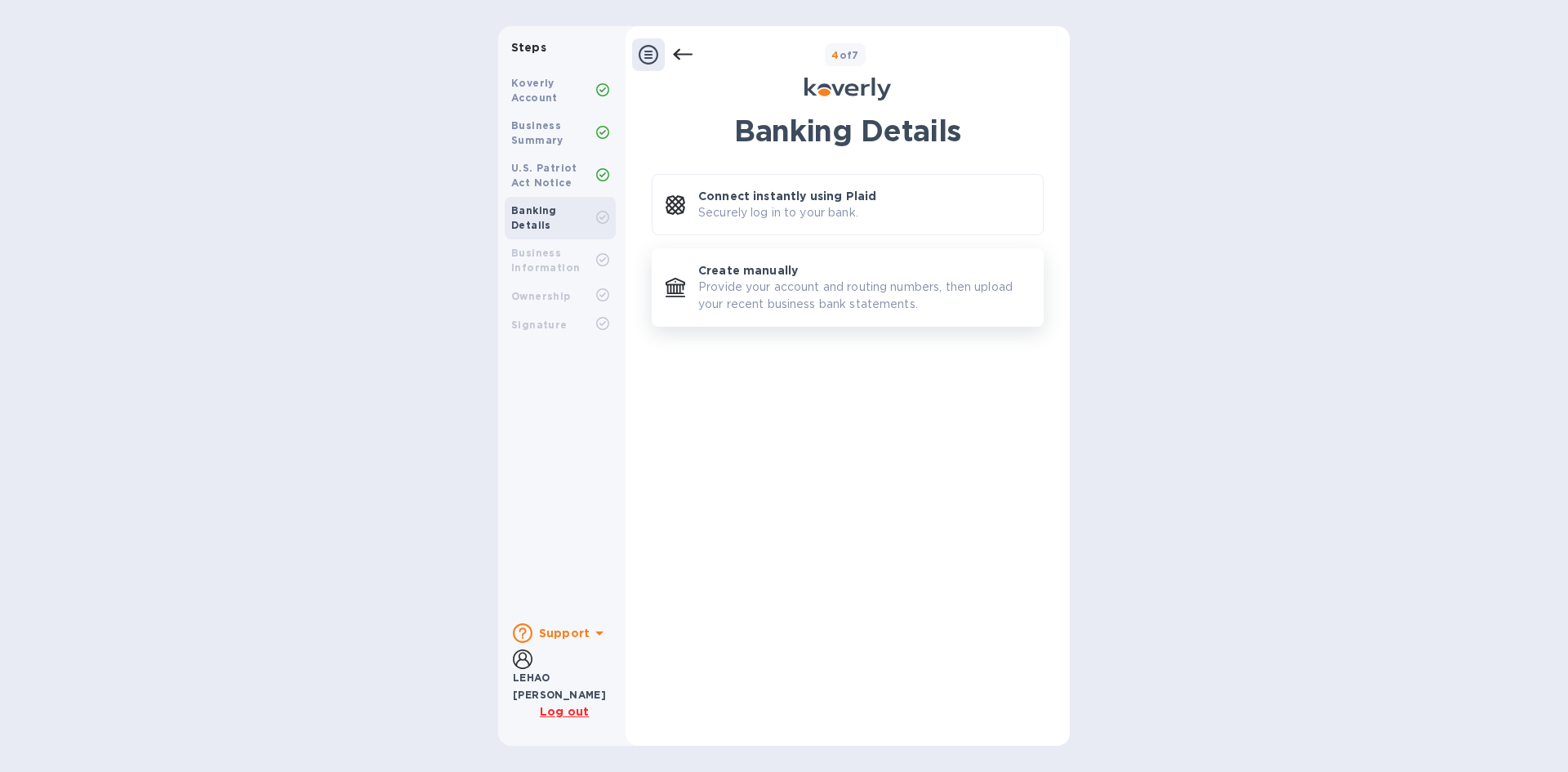
click at [769, 293] on p "Provide your account and routing numbers, then upload your recent business bank…" at bounding box center [864, 295] width 332 height 34
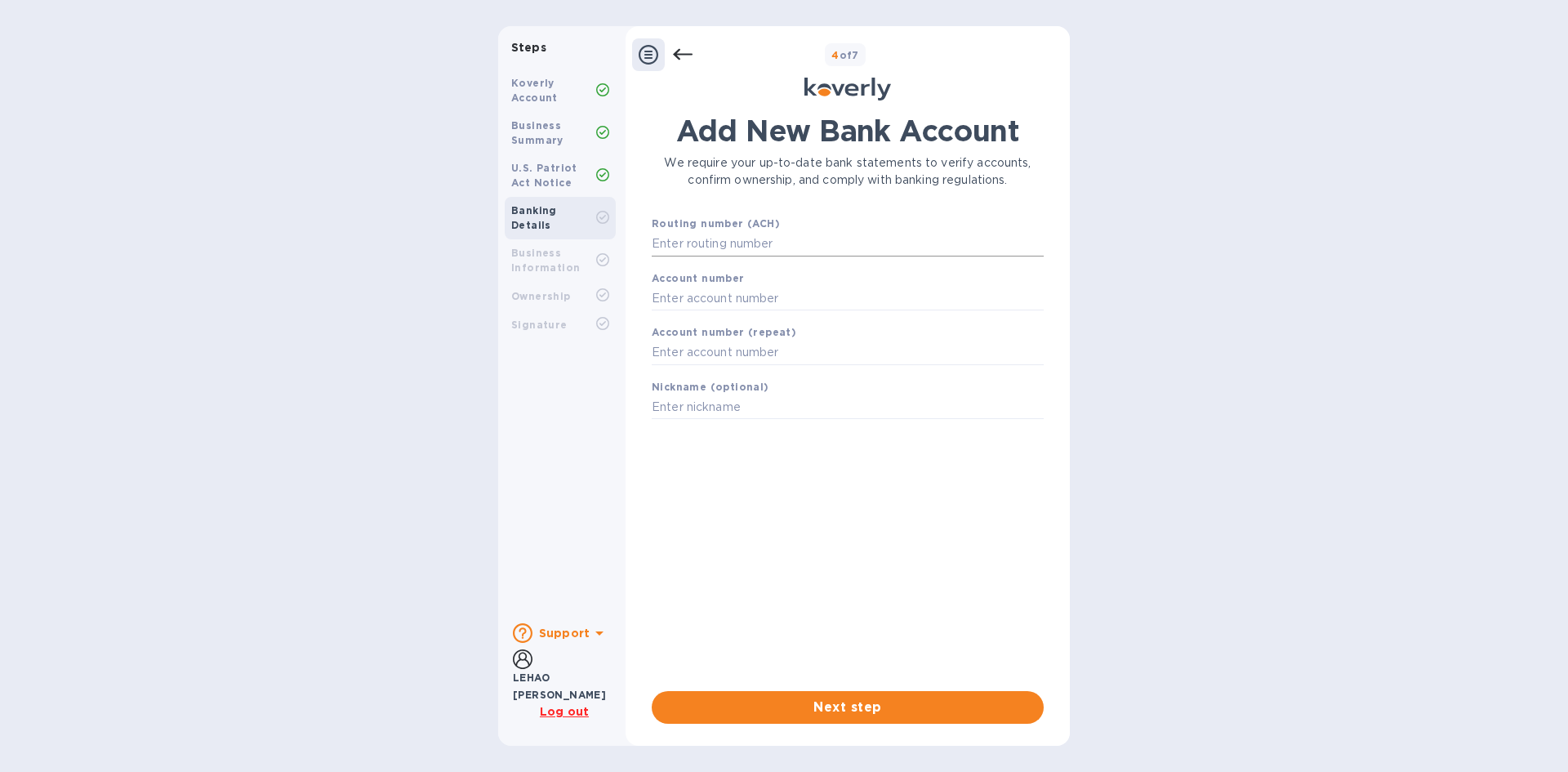
click at [711, 249] on input "text" at bounding box center [847, 244] width 392 height 24
type input "111900659"
click at [693, 312] on input "text" at bounding box center [847, 317] width 392 height 24
type input "7403863108"
click at [680, 370] on input "text" at bounding box center [847, 372] width 392 height 24
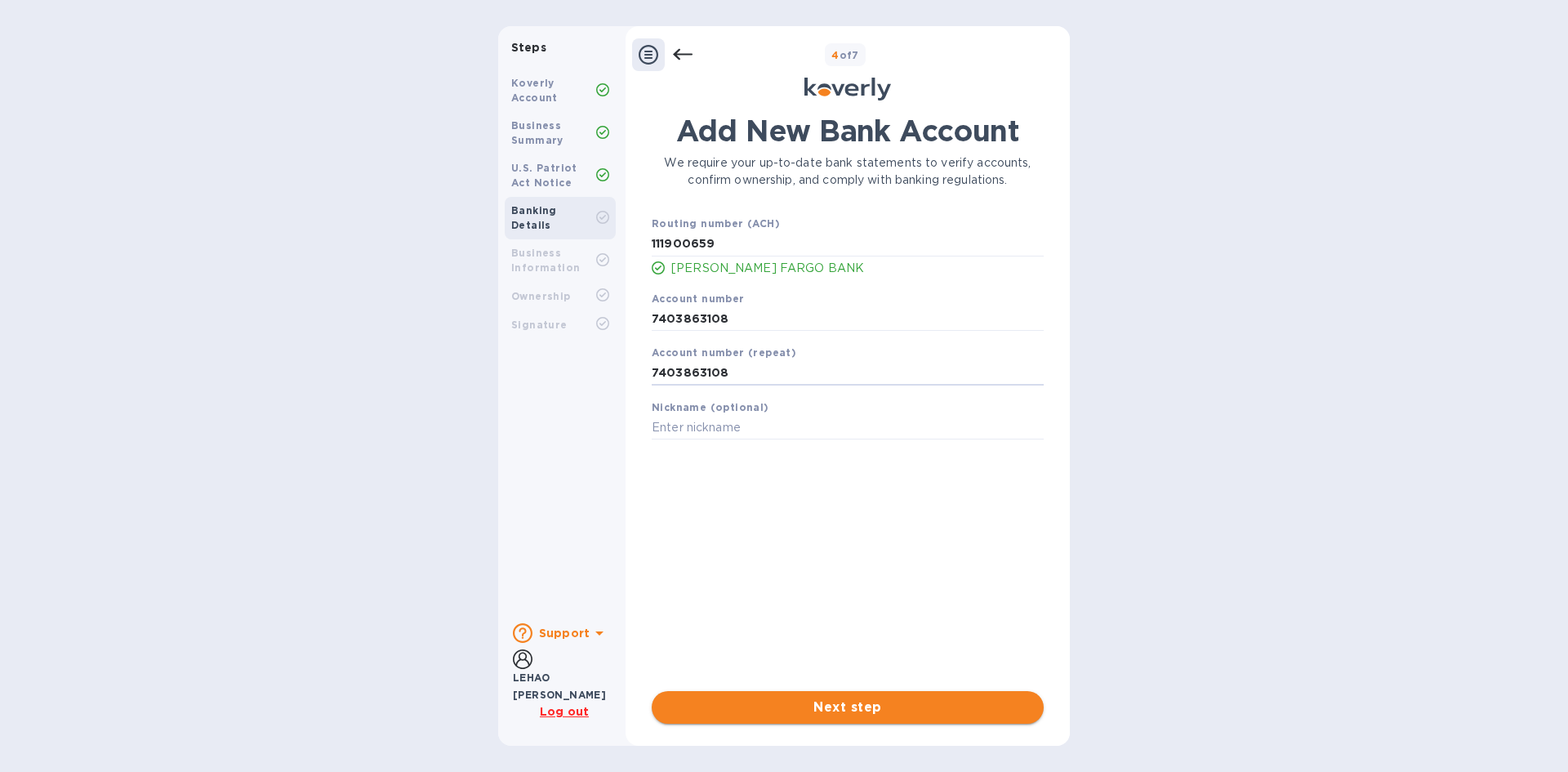
type input "7403863108"
click at [833, 701] on span "Next step" at bounding box center [848, 707] width 366 height 19
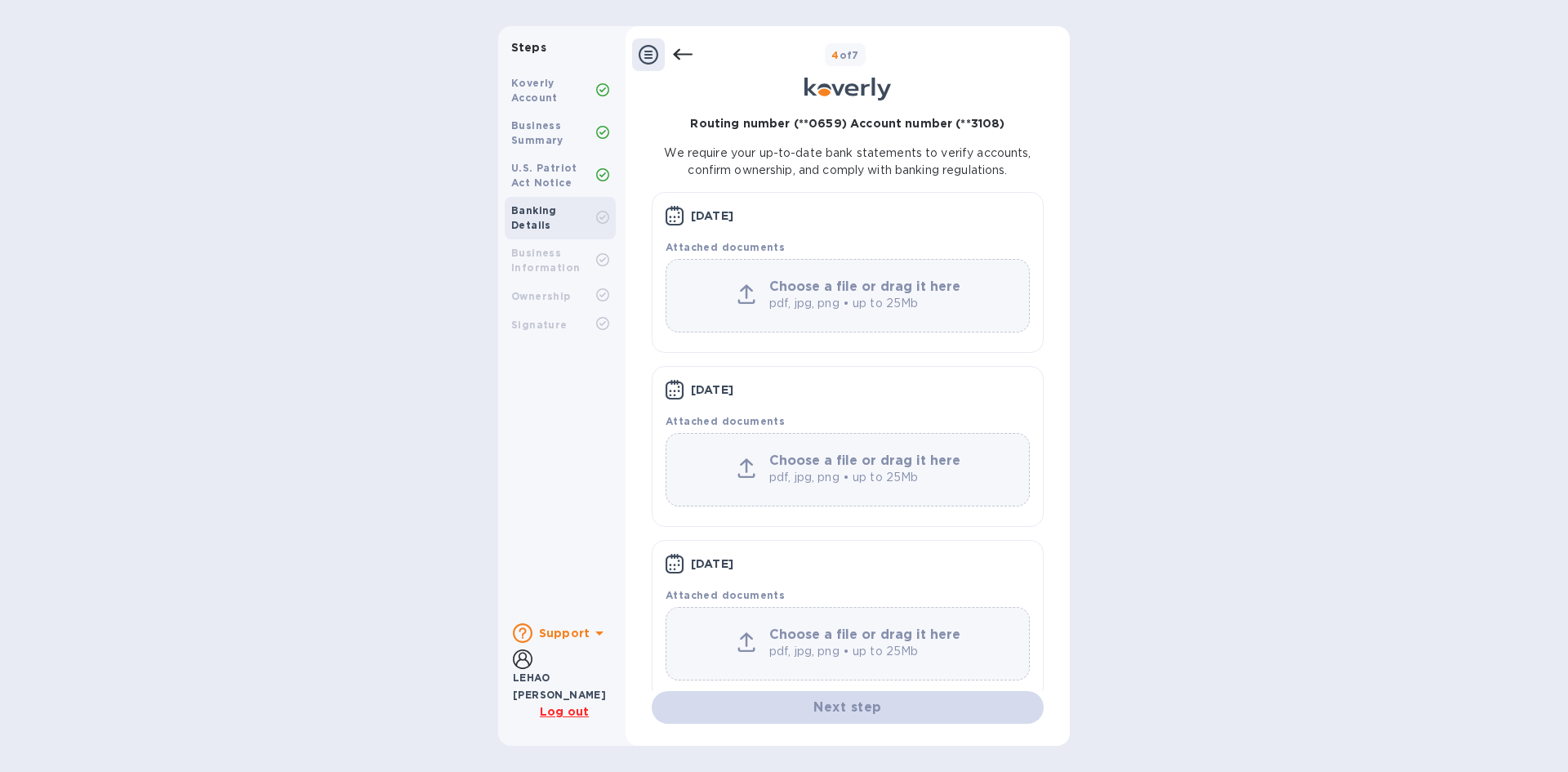
scroll to position [69, 0]
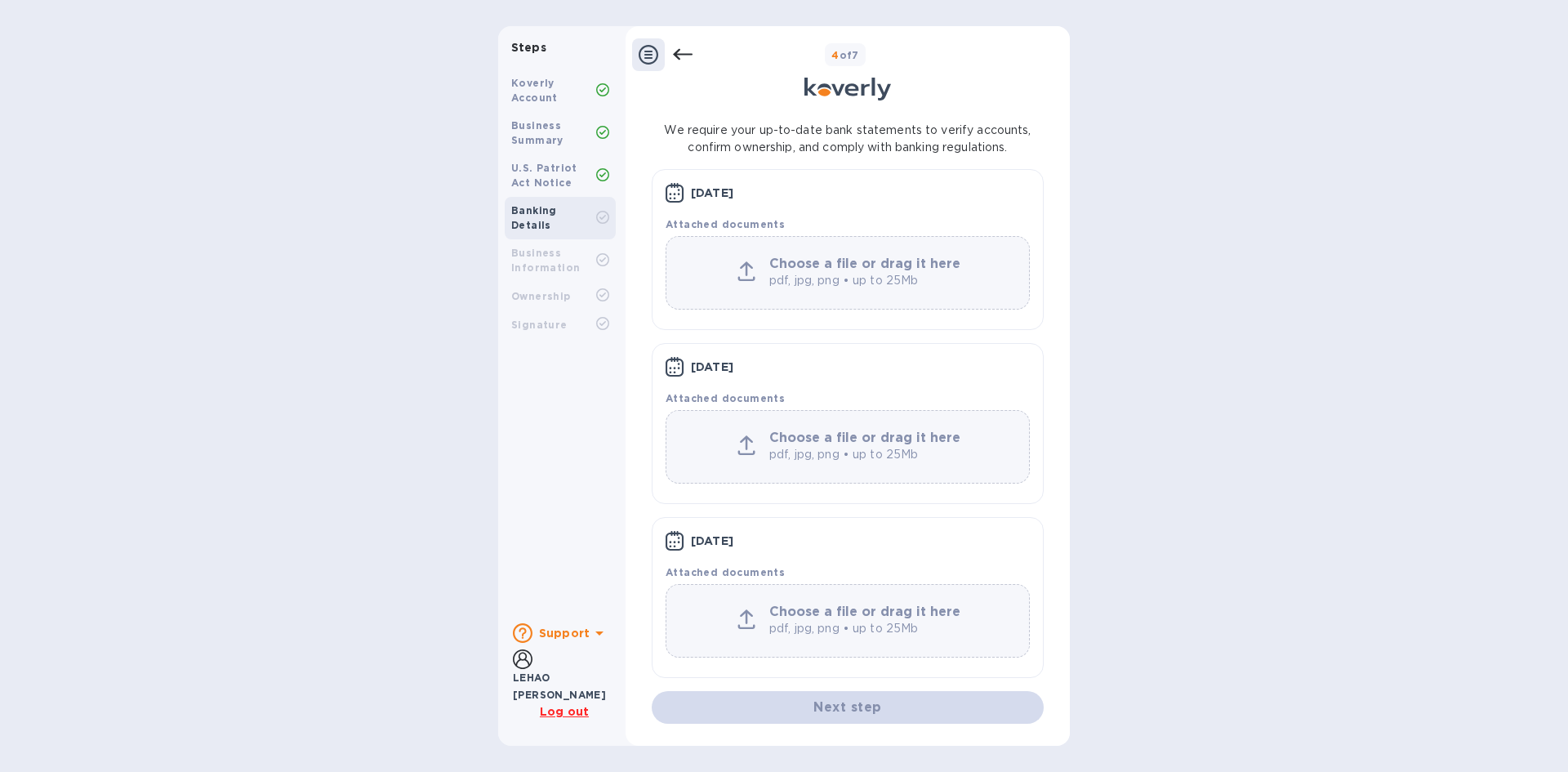
click at [562, 714] on u "Log out" at bounding box center [564, 711] width 49 height 14
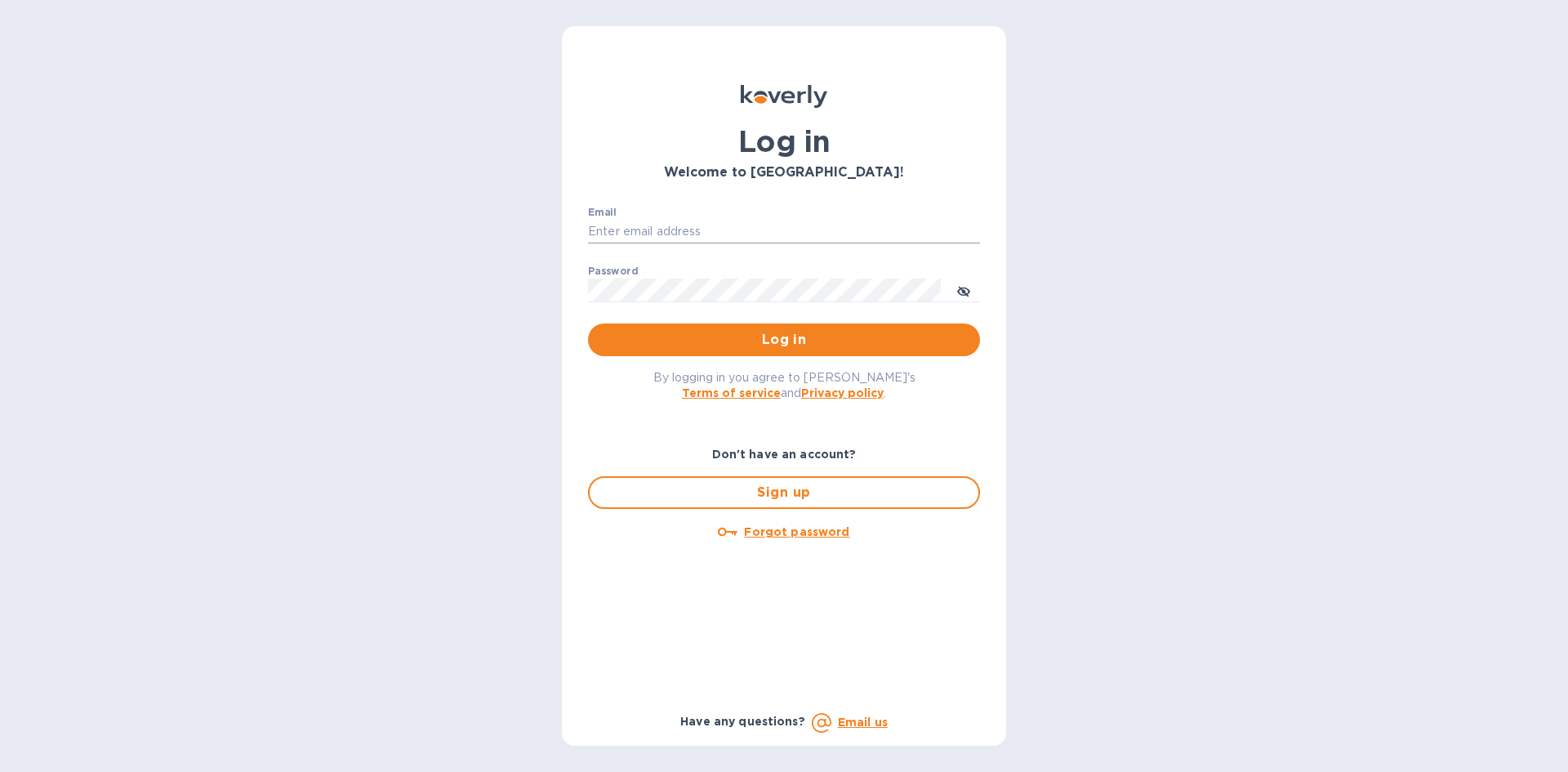
click at [618, 227] on input "Email" at bounding box center [784, 231] width 392 height 24
type input "[EMAIL_ADDRESS][DOMAIN_NAME]"
click at [965, 288] on icon "toggle password visibility" at bounding box center [964, 291] width 14 height 8
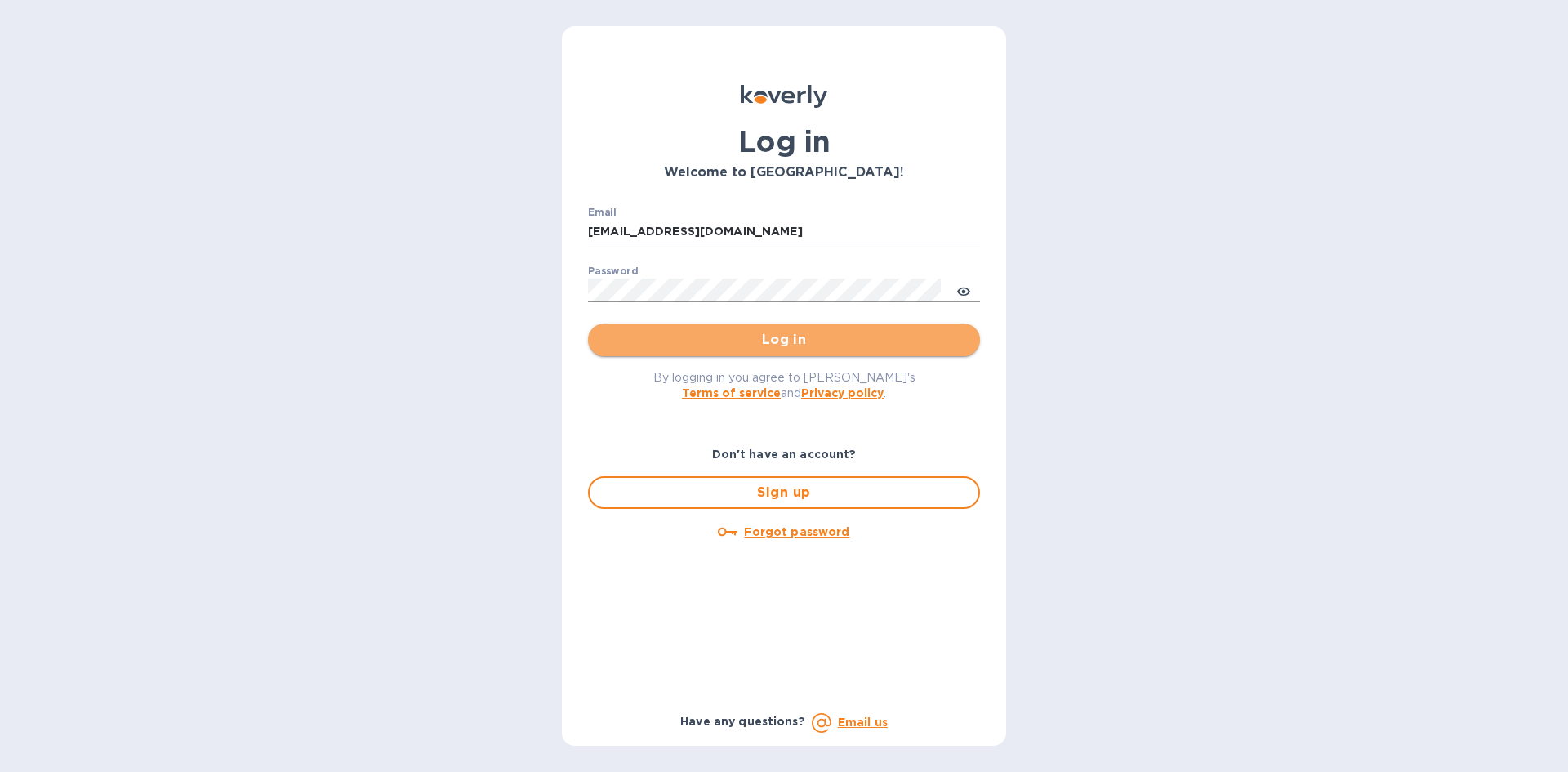
click at [786, 334] on span "Log in" at bounding box center [784, 340] width 366 height 19
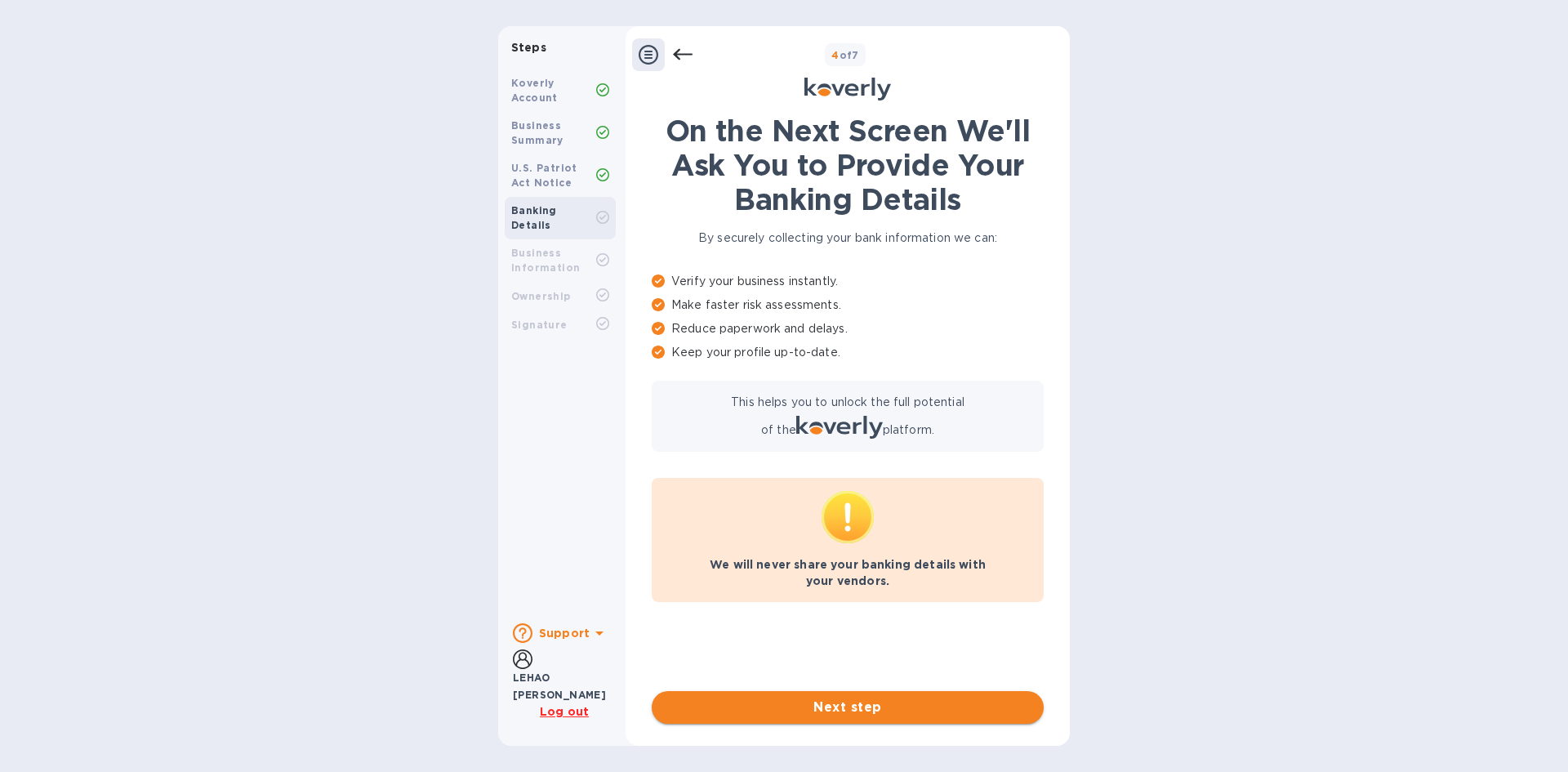
click at [802, 703] on span "Next step" at bounding box center [848, 707] width 366 height 19
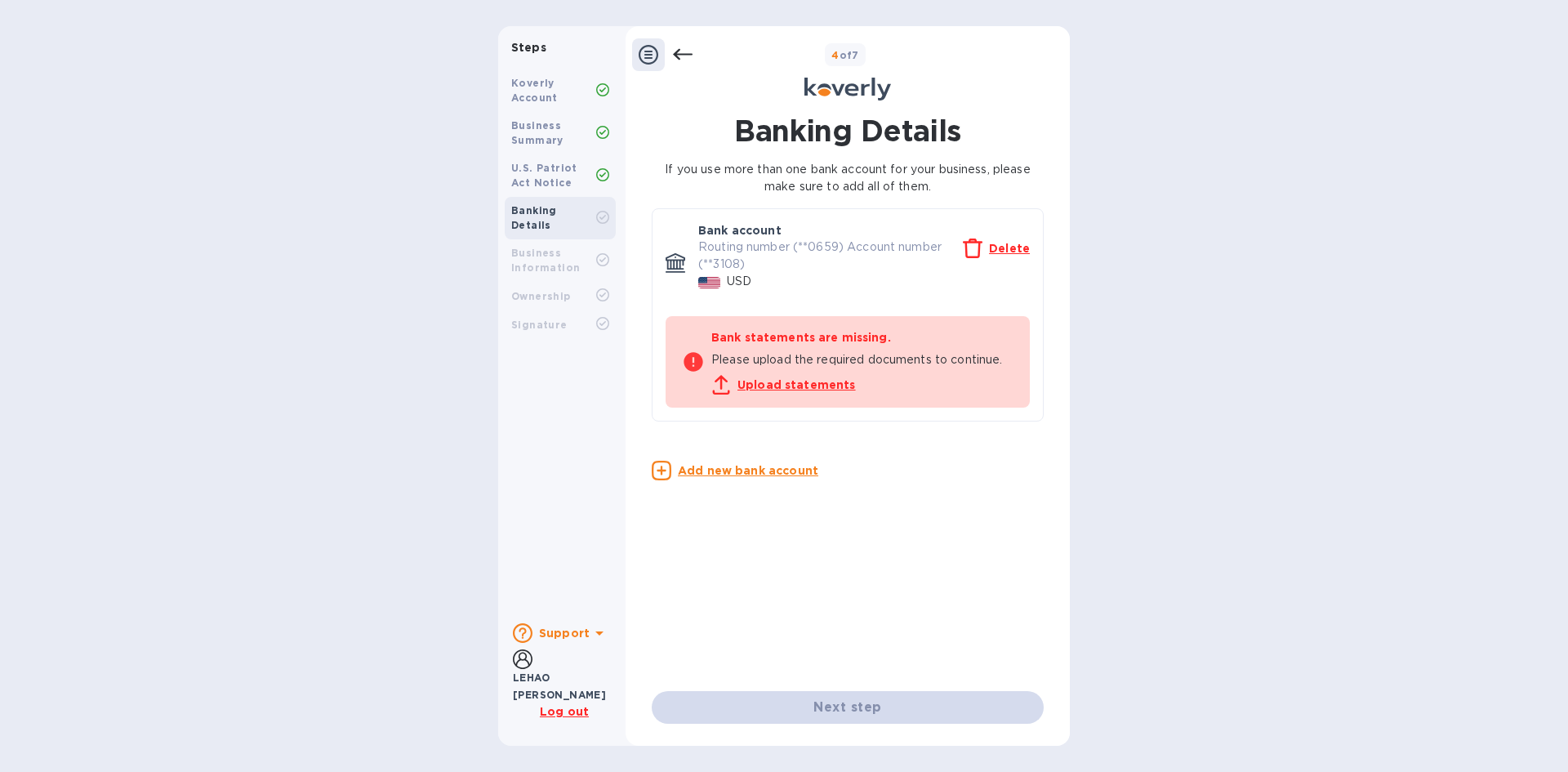
click at [874, 707] on div "Next step" at bounding box center [847, 707] width 392 height 33
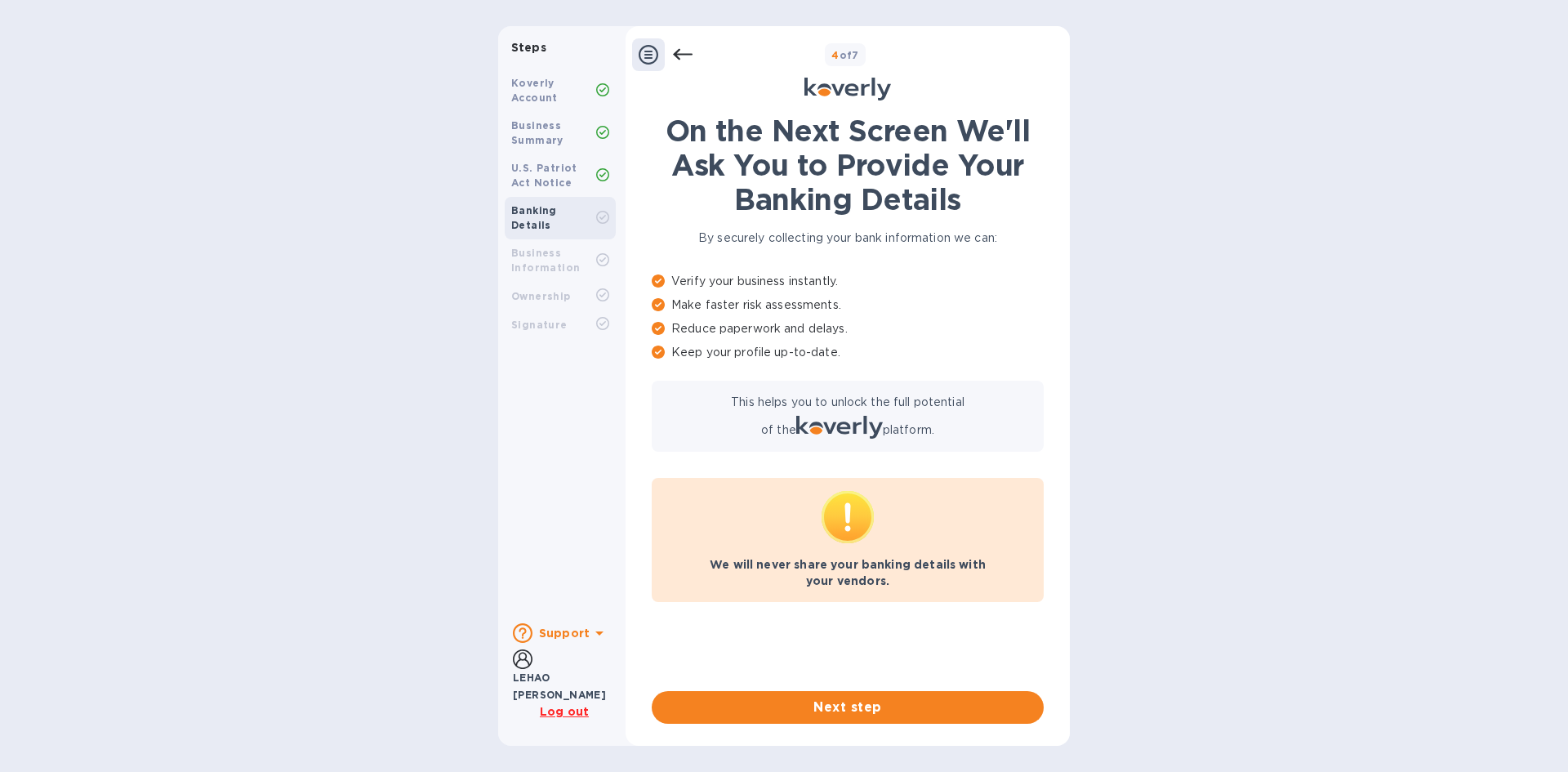
click at [836, 85] on icon at bounding box center [847, 89] width 86 height 23
